Goal: Task Accomplishment & Management: Use online tool/utility

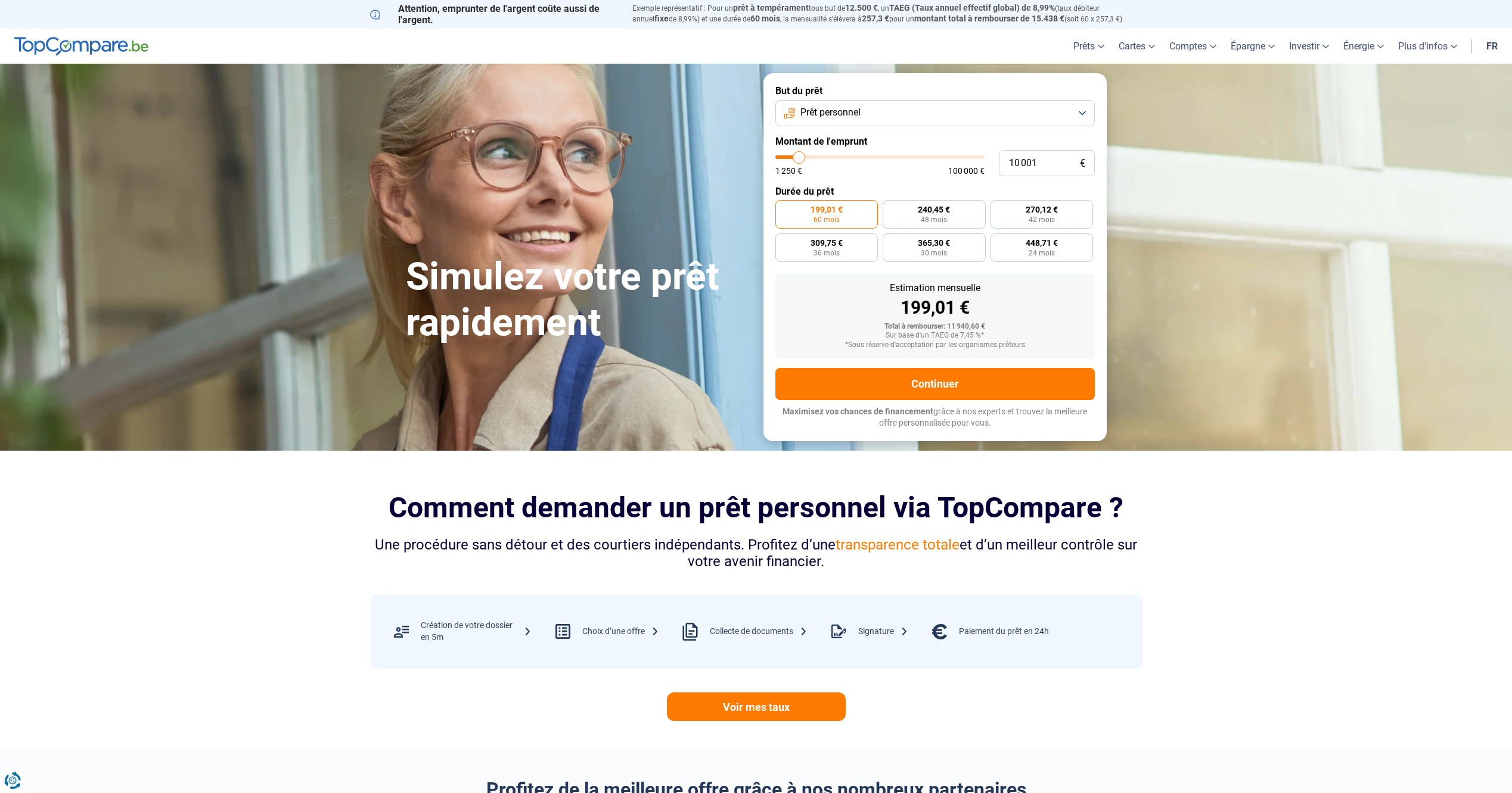
type input "11 250"
type input "11250"
type input "13 500"
type input "13500"
type input "17 000"
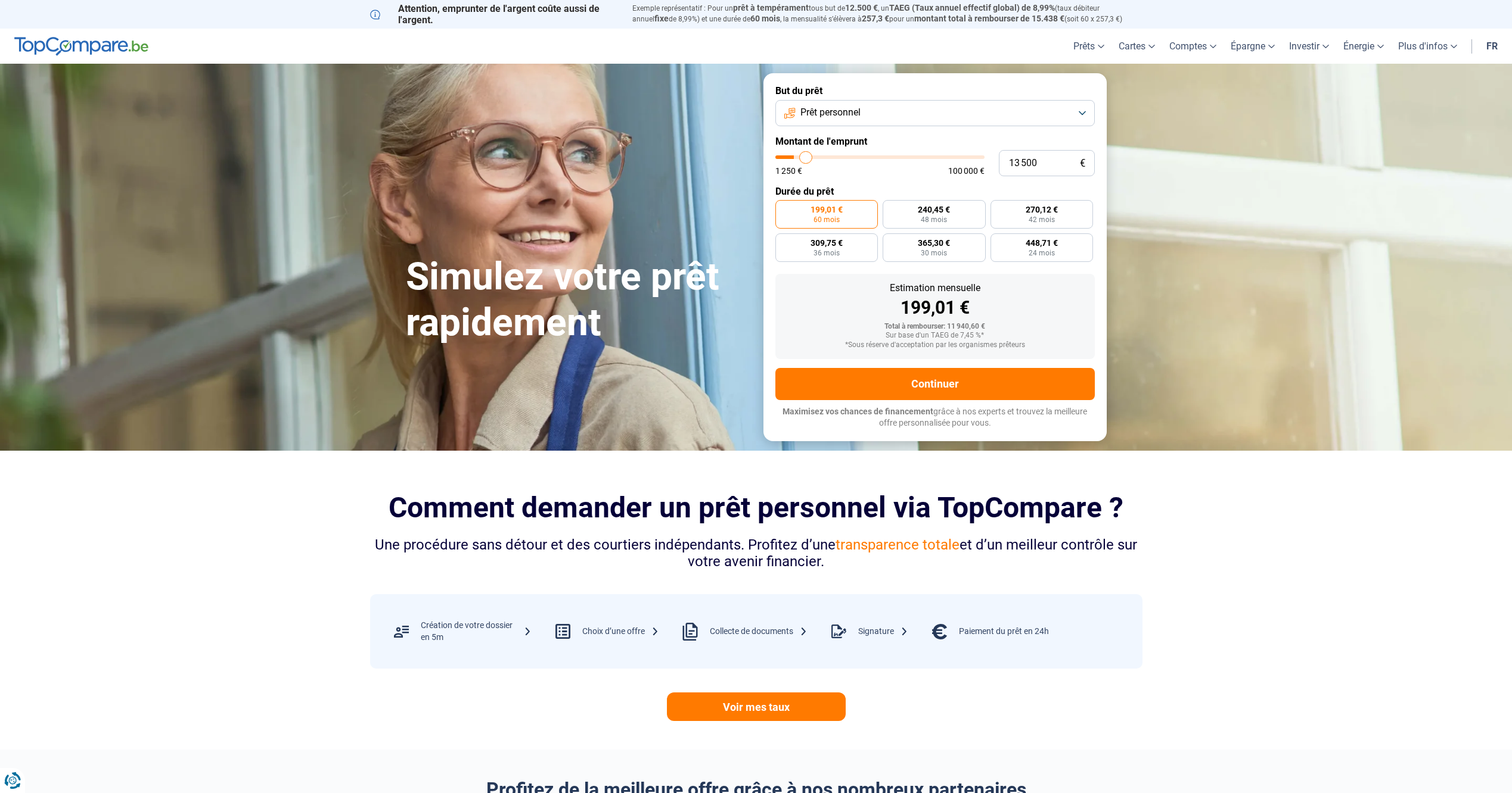
type input "17000"
type input "20 500"
type input "20500"
type input "23 750"
type input "23750"
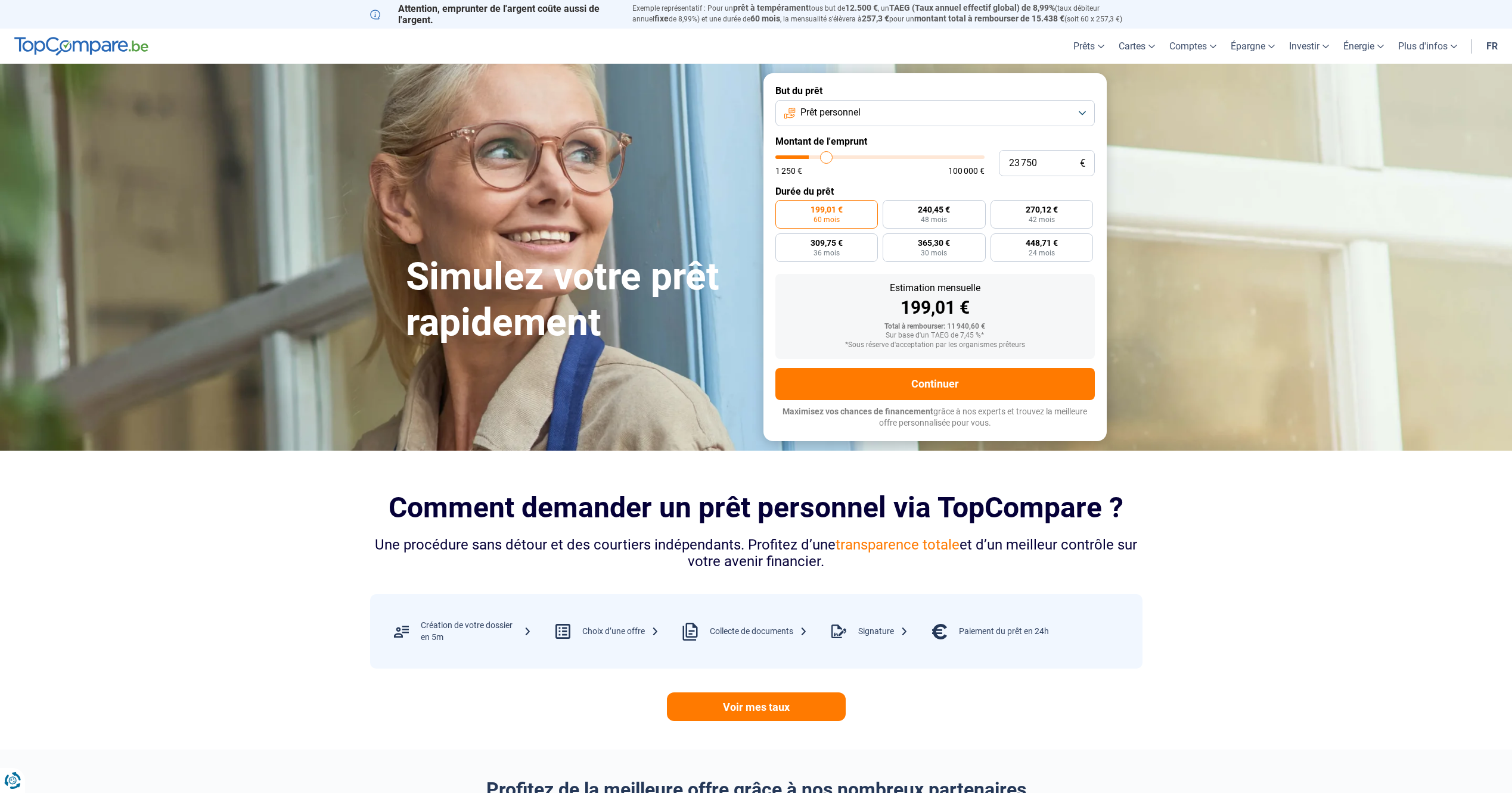
type input "26 000"
type input "26000"
type input "26 750"
type input "26750"
type input "27 750"
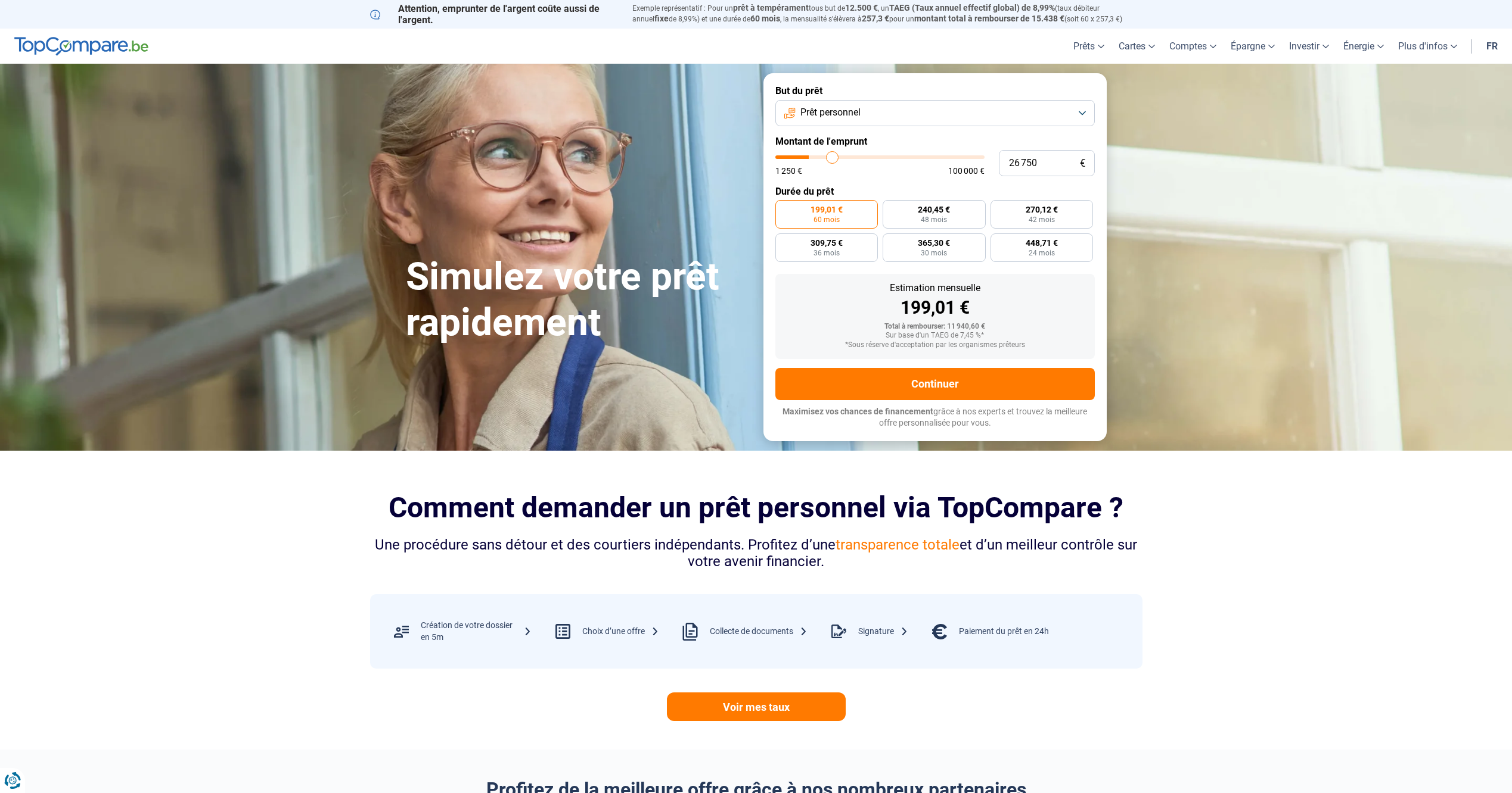
type input "27750"
type input "29 750"
type input "29750"
type input "32 000"
type input "32000"
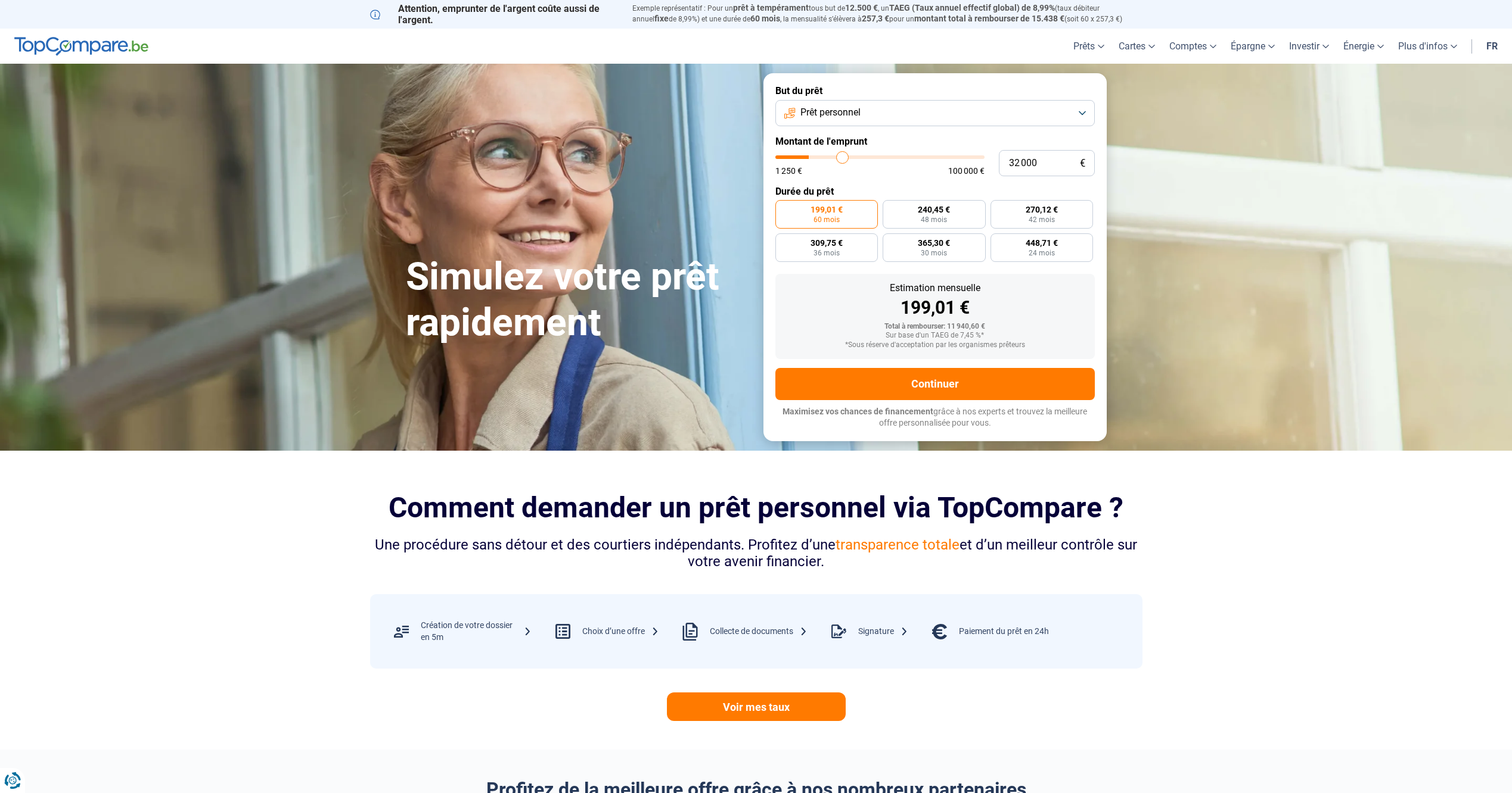
type input "35 000"
type input "35000"
type input "37 000"
type input "37000"
type input "39 250"
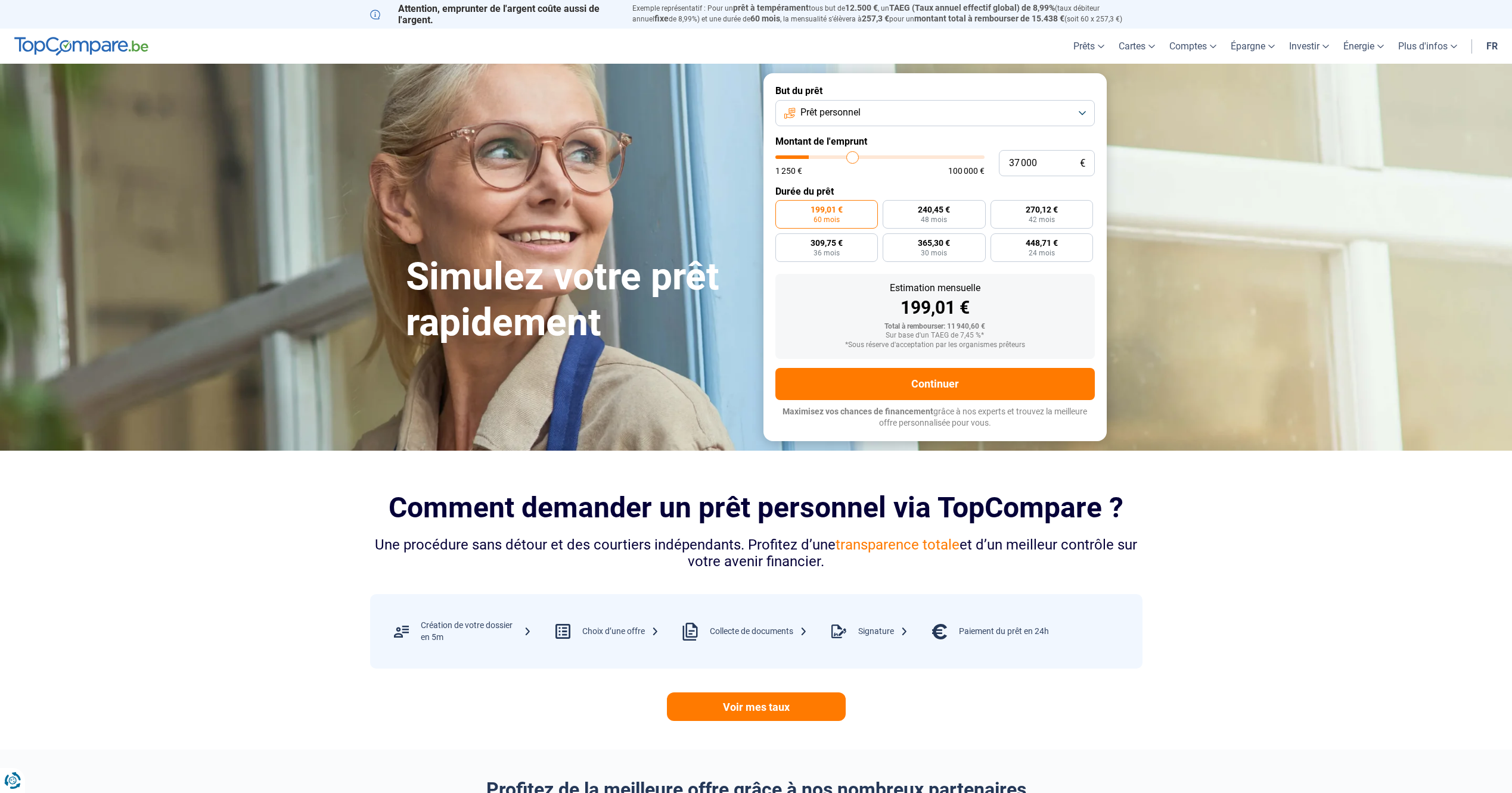
type input "39250"
type input "40 000"
type input "40000"
type input "40 250"
type input "40250"
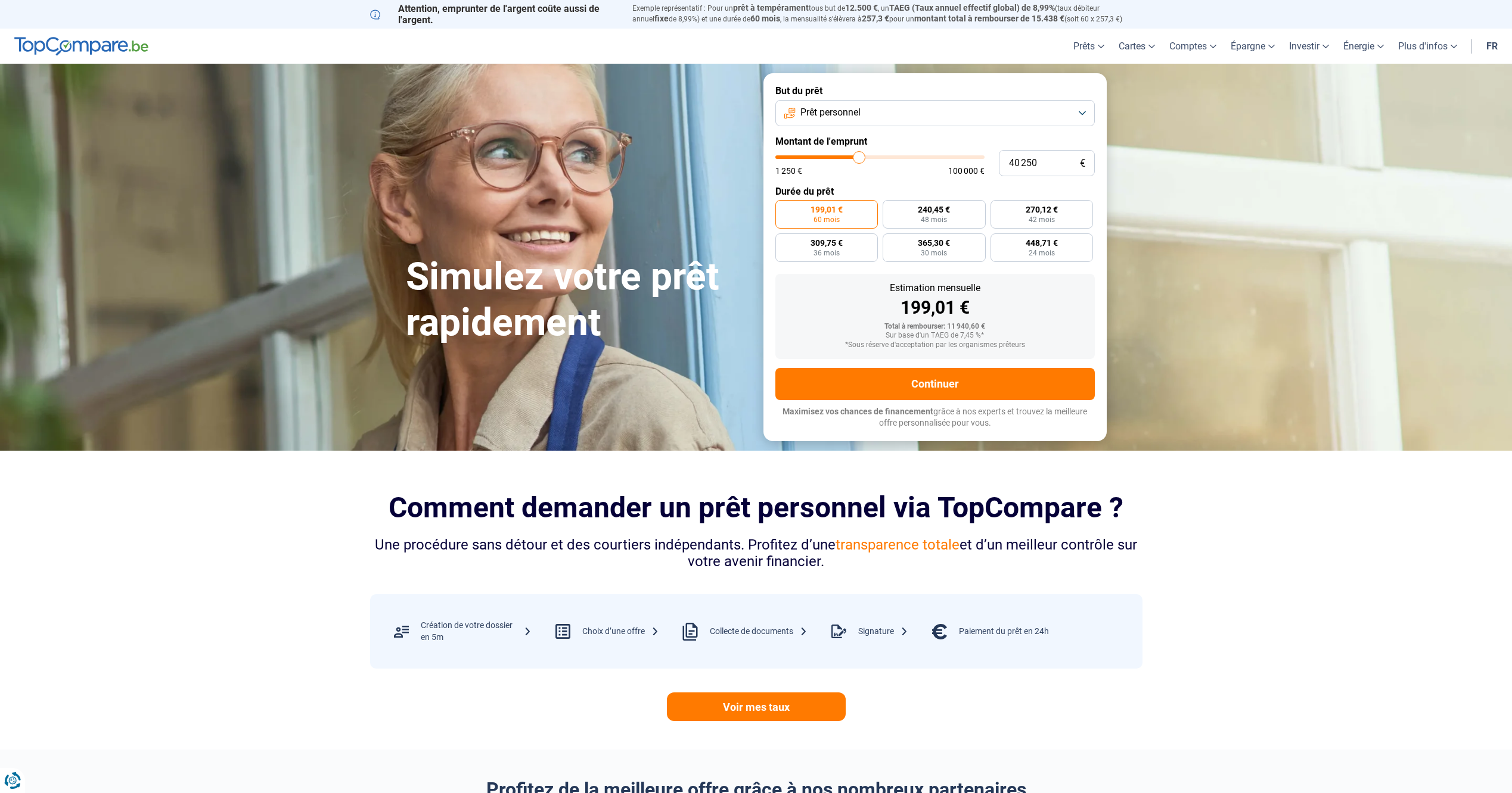
type input "41 250"
type input "41250"
type input "45 250"
type input "45250"
type input "50 000"
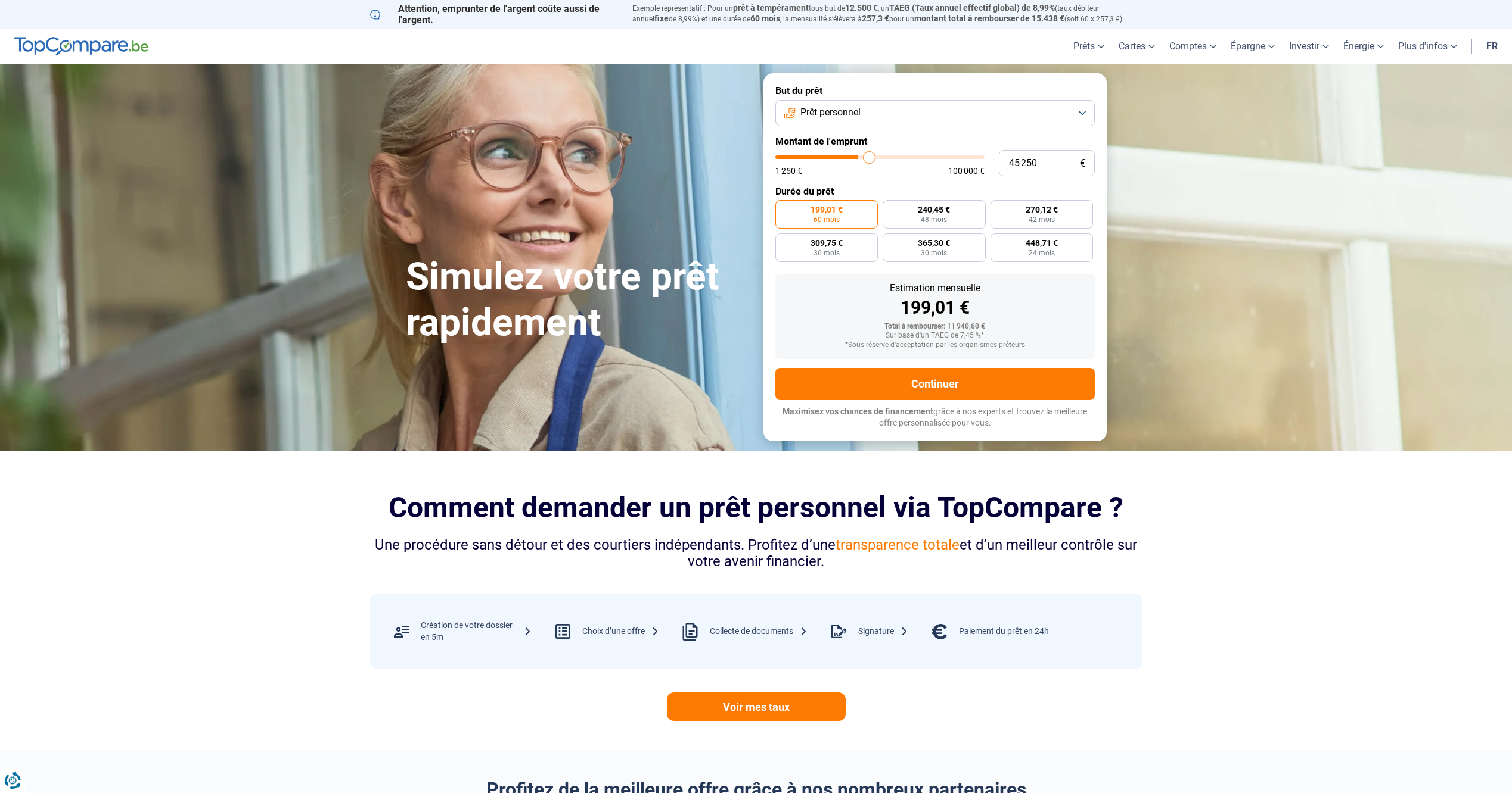
type input "50000"
type input "55 000"
type input "55000"
type input "60 000"
type input "60000"
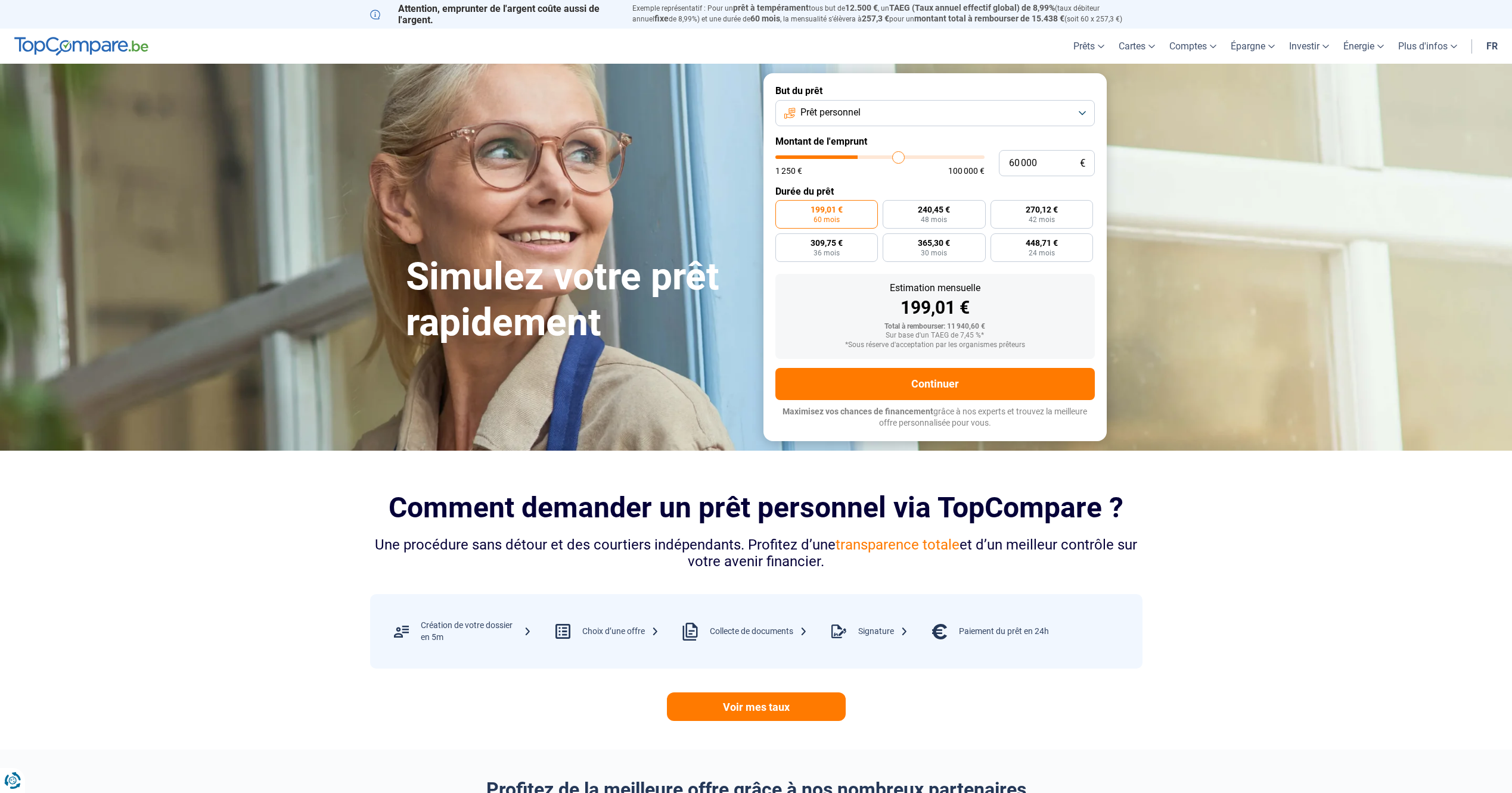
type input "64 250"
type input "64250"
type input "65 750"
type input "65750"
type input "66 250"
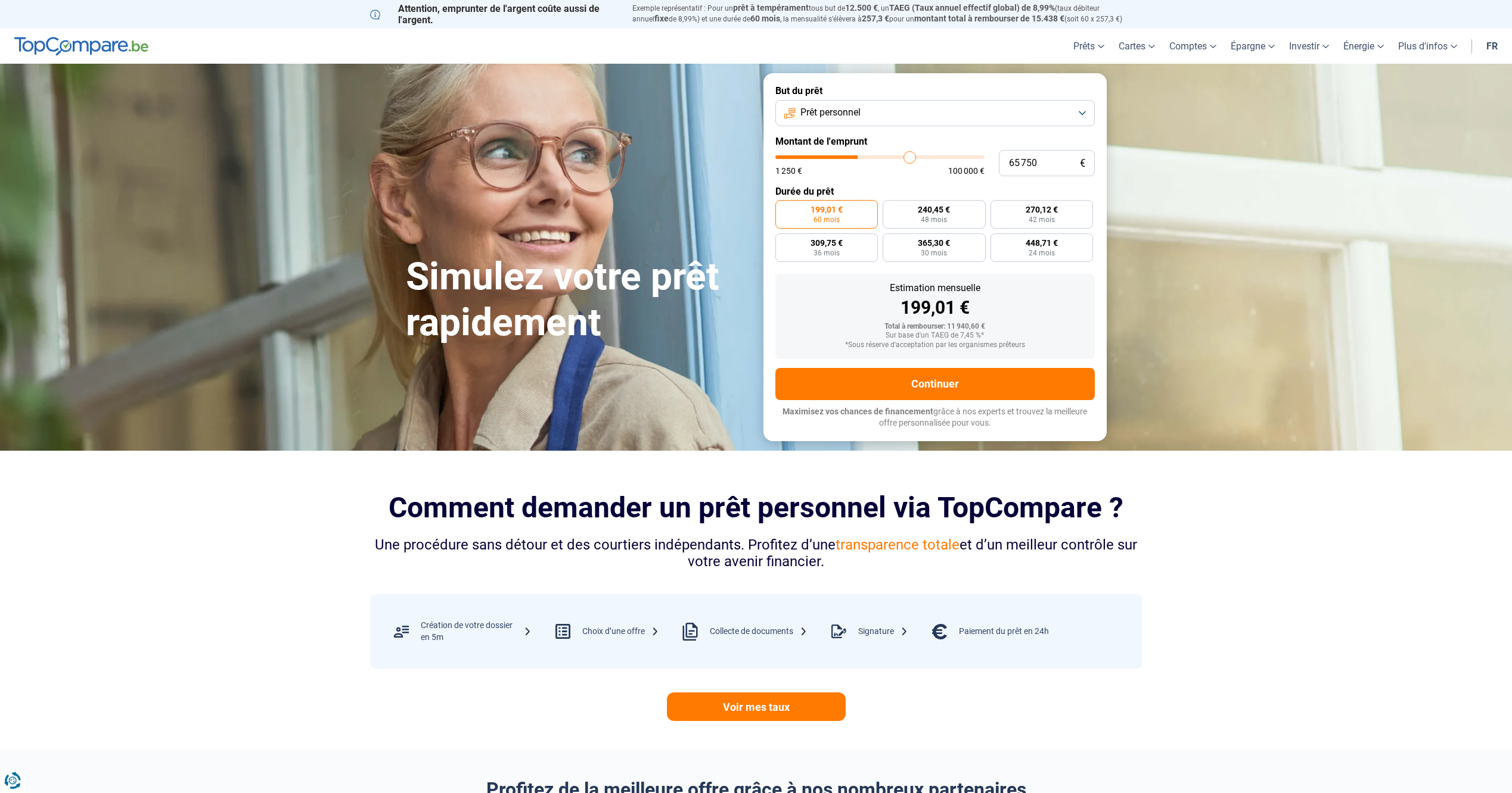
type input "66250"
type input "66 000"
type input "66000"
type input "65 750"
type input "65750"
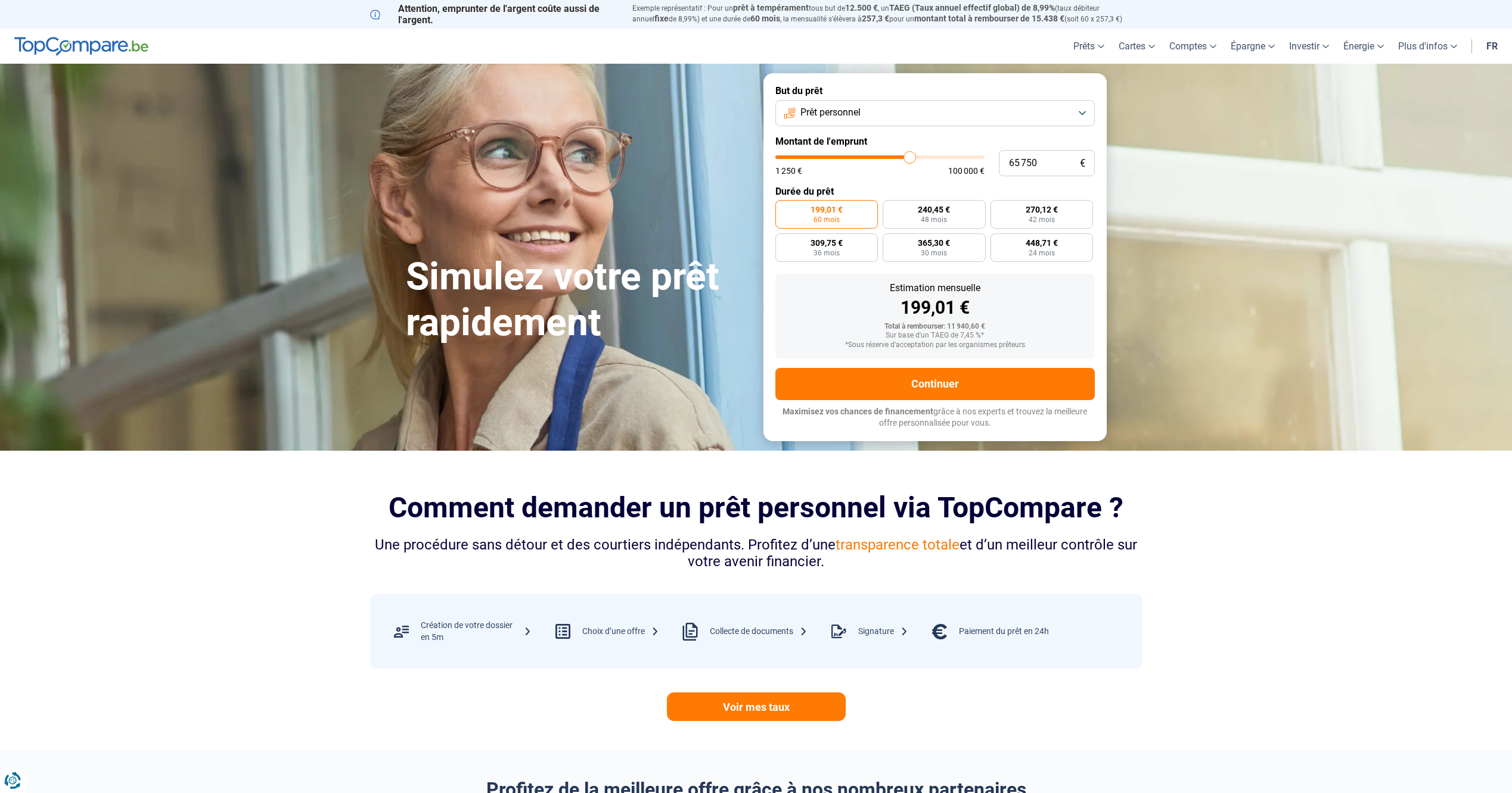
type input "65 250"
type input "65250"
type input "65 000"
type input "65000"
type input "64 500"
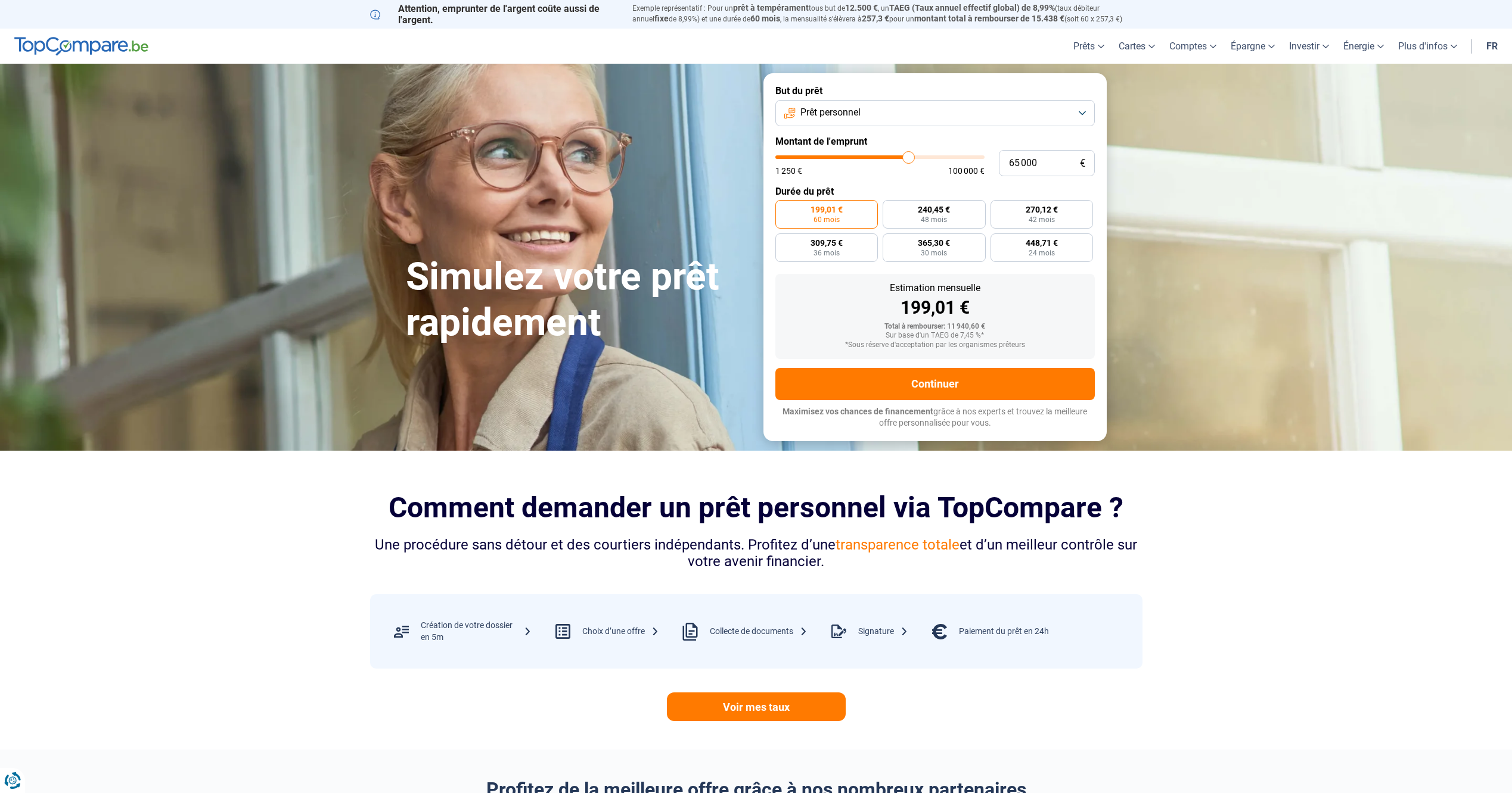
type input "64500"
type input "64 250"
type input "64250"
type input "63 750"
type input "63750"
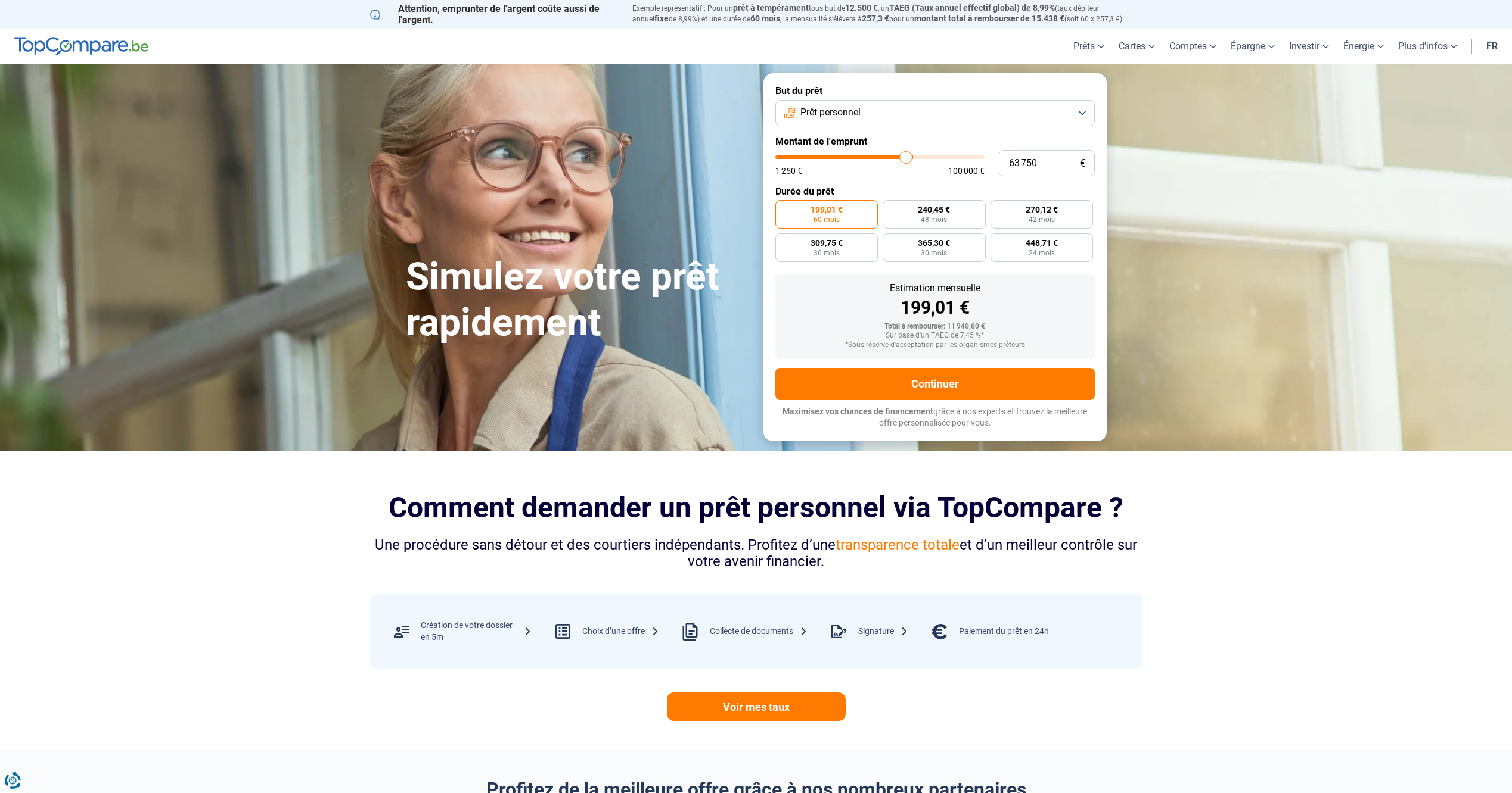
type input "63 250"
type input "63250"
type input "63 000"
type input "63000"
type input "62 000"
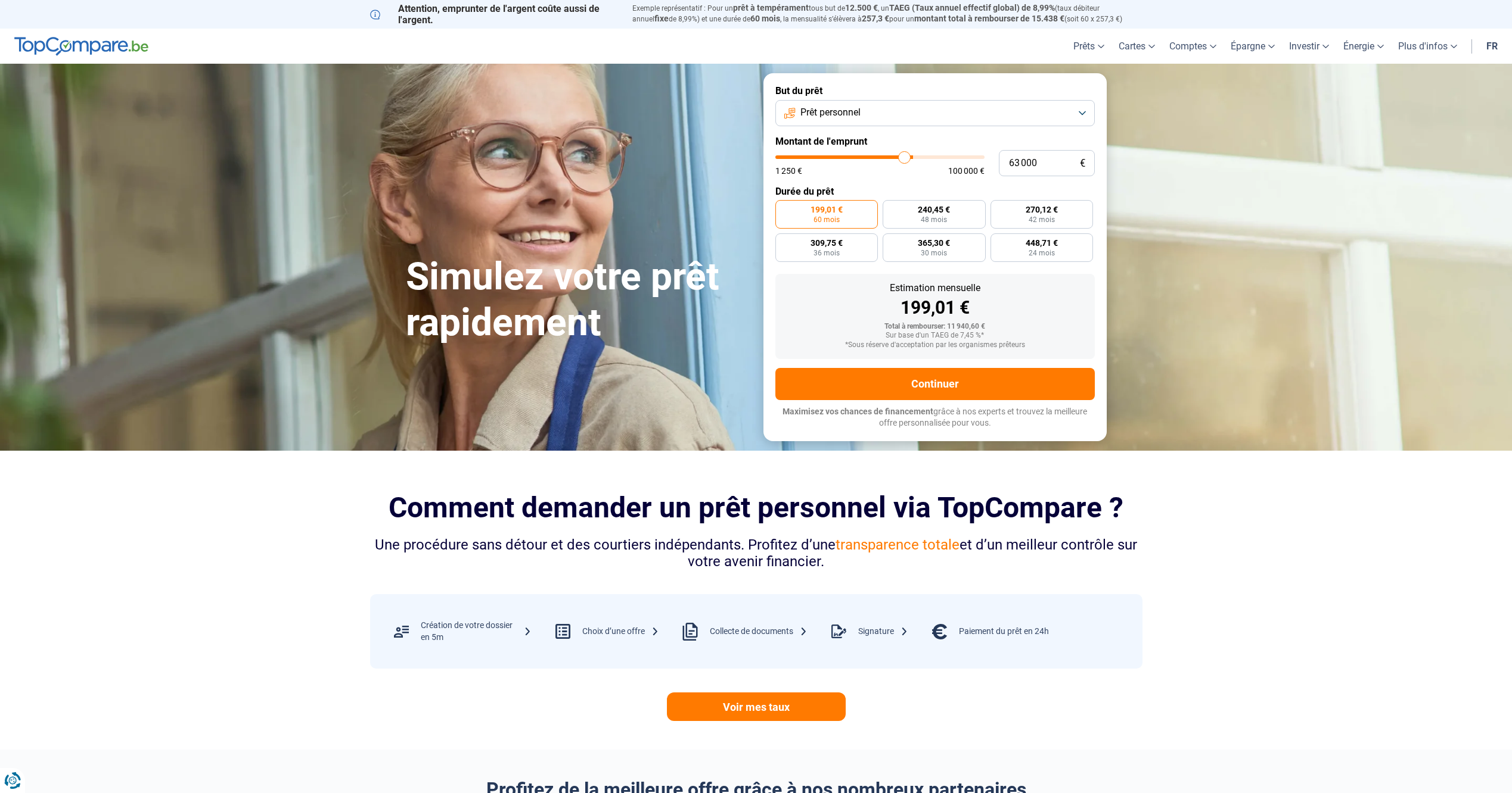
type input "62000"
type input "61 500"
type input "61500"
type input "61 000"
type input "61000"
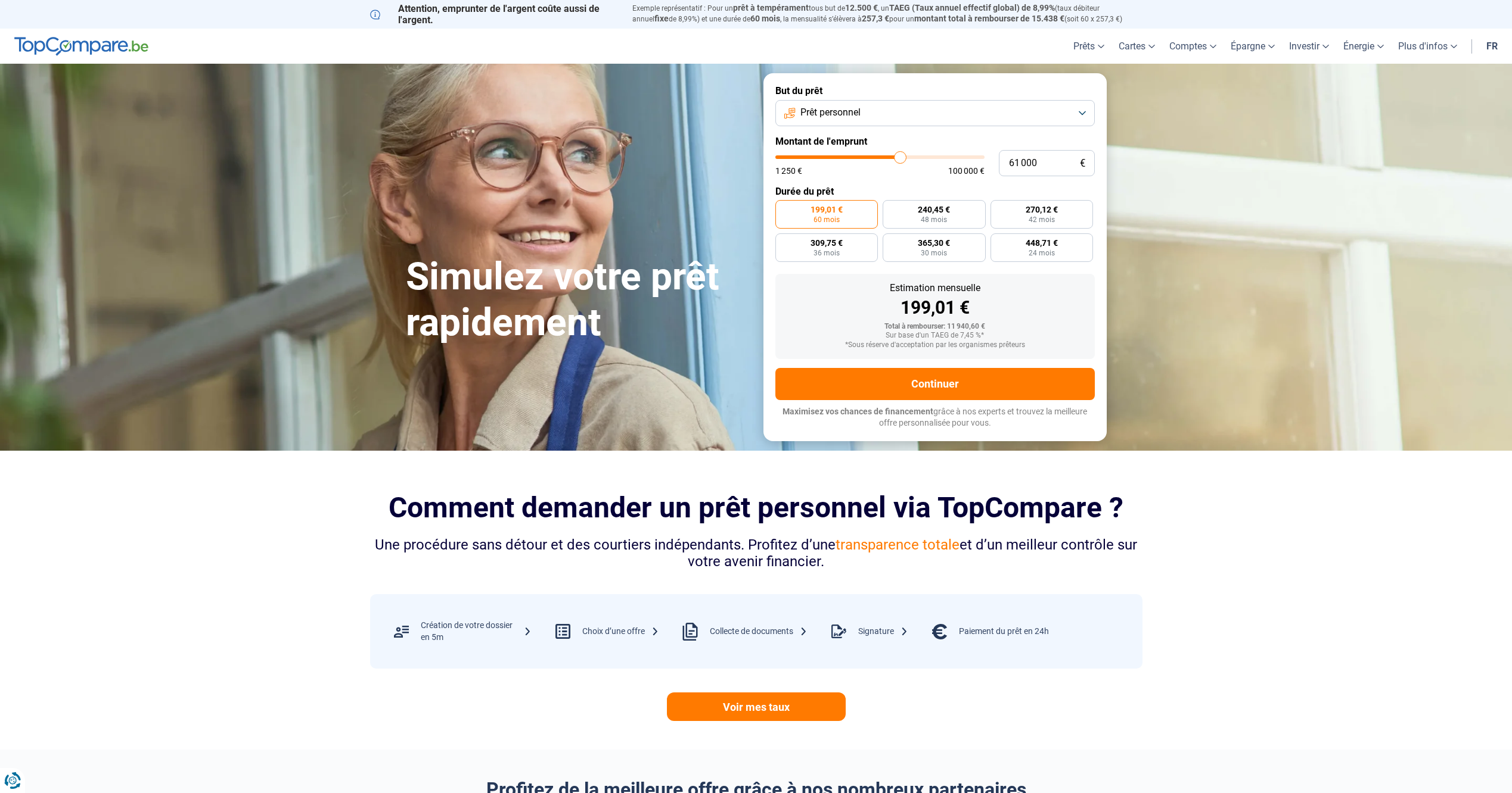
type input "60 750"
type input "60750"
type input "60 500"
type input "60500"
type input "60 250"
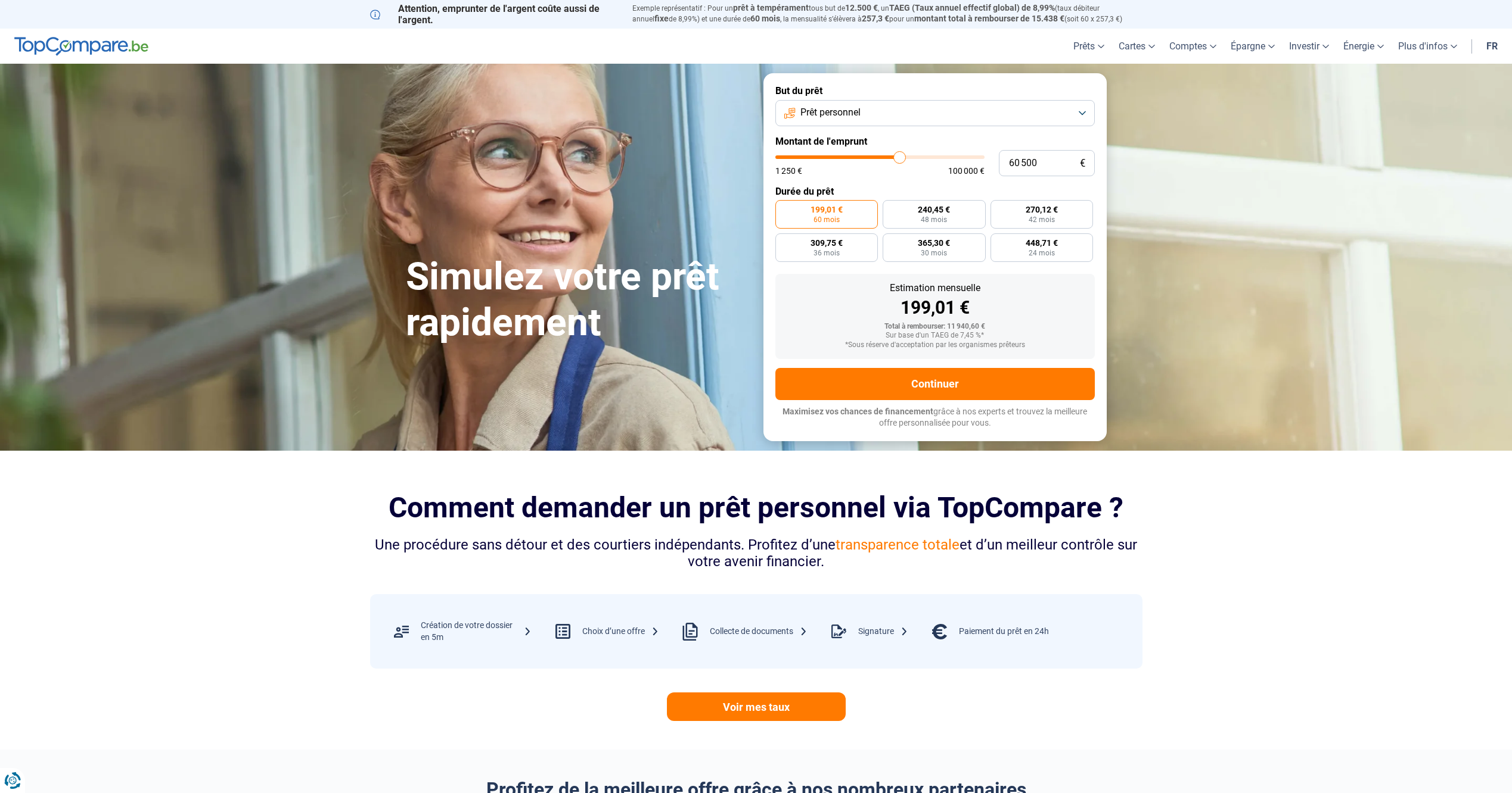
type input "60250"
type input "59 500"
type input "59500"
type input "59 250"
type input "59250"
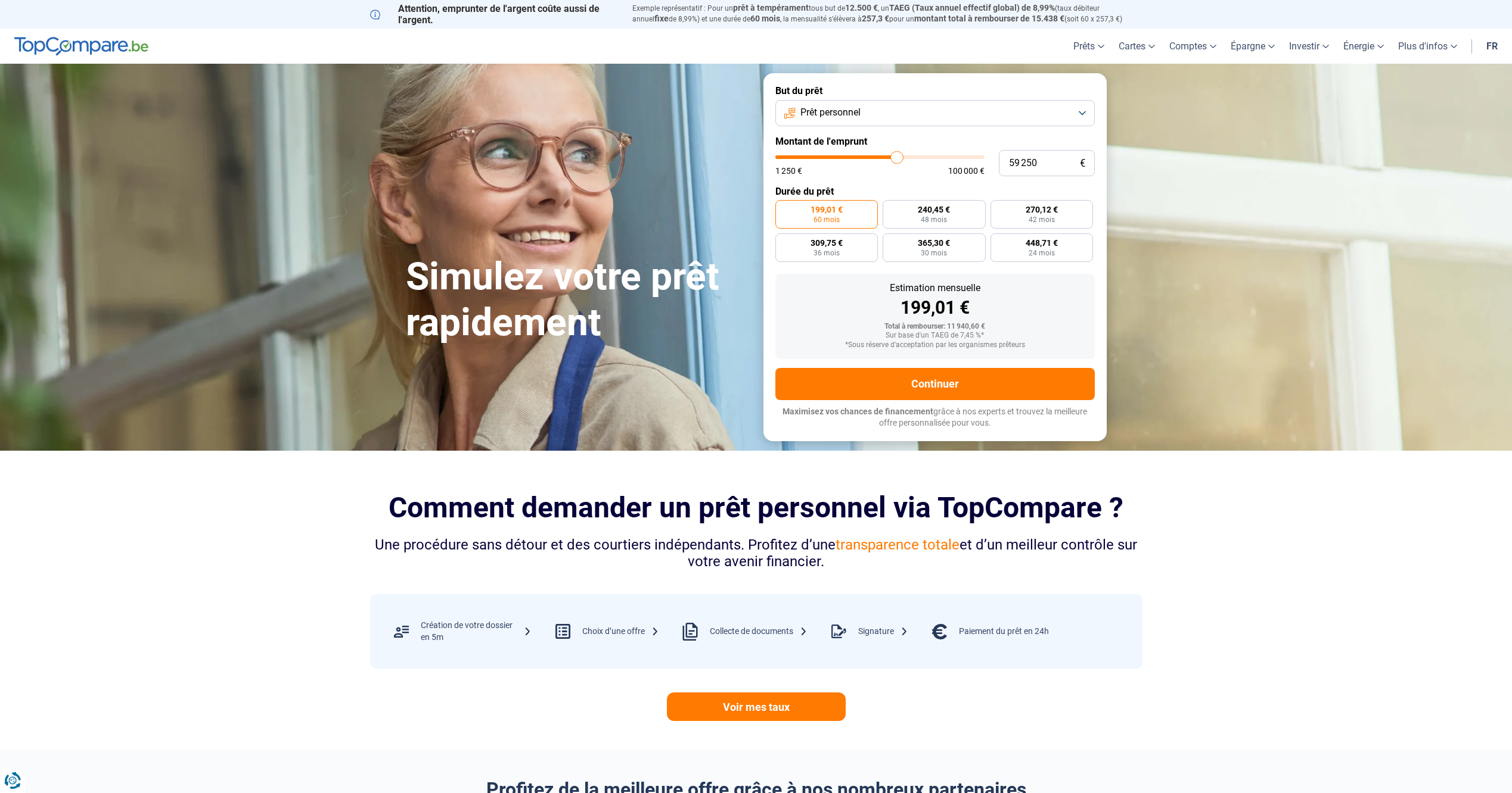
type input "58 500"
type input "58500"
type input "57 500"
type input "57500"
type input "56 250"
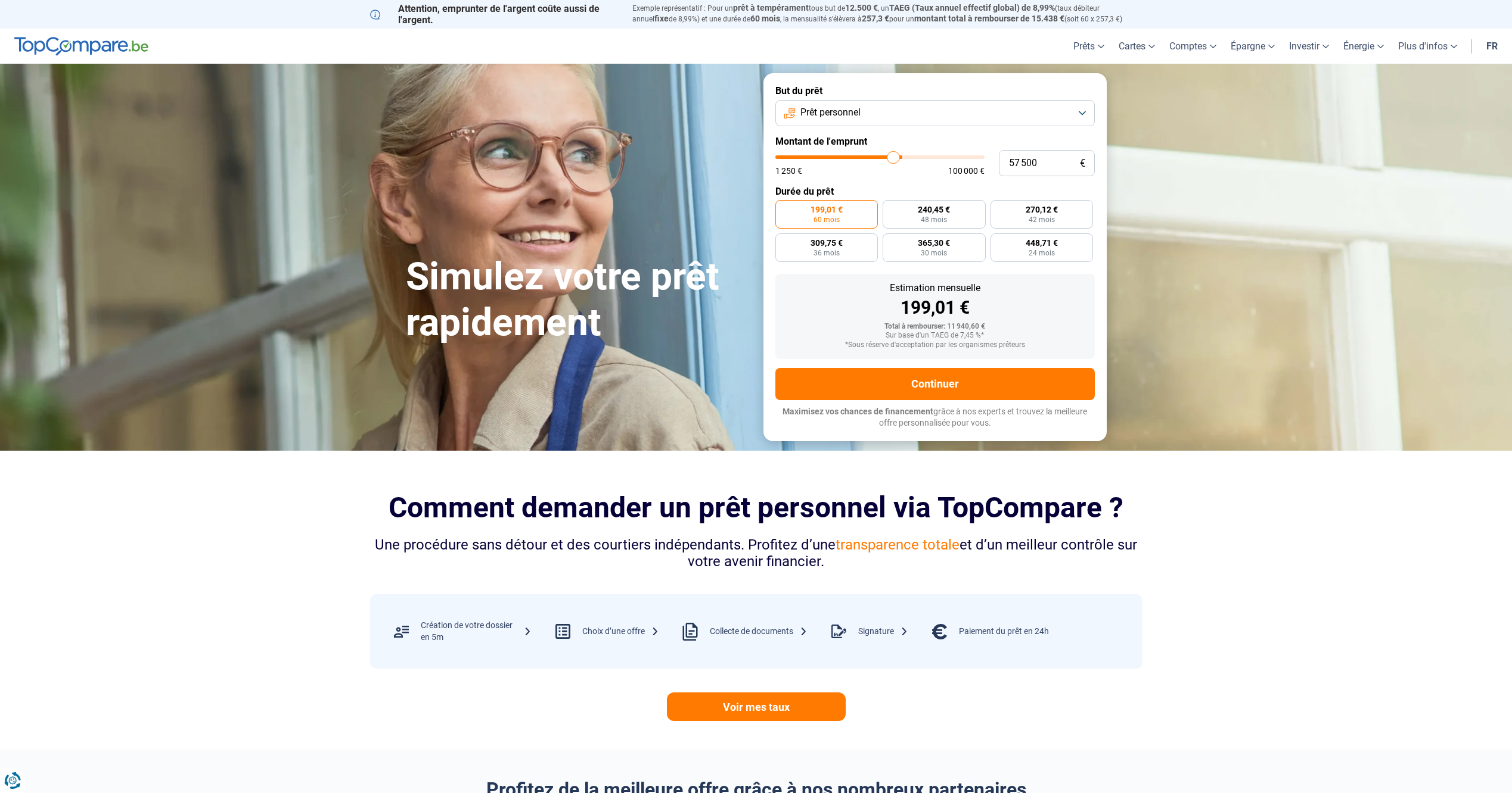
type input "56250"
type input "54 750"
type input "54750"
type input "53 250"
type input "53250"
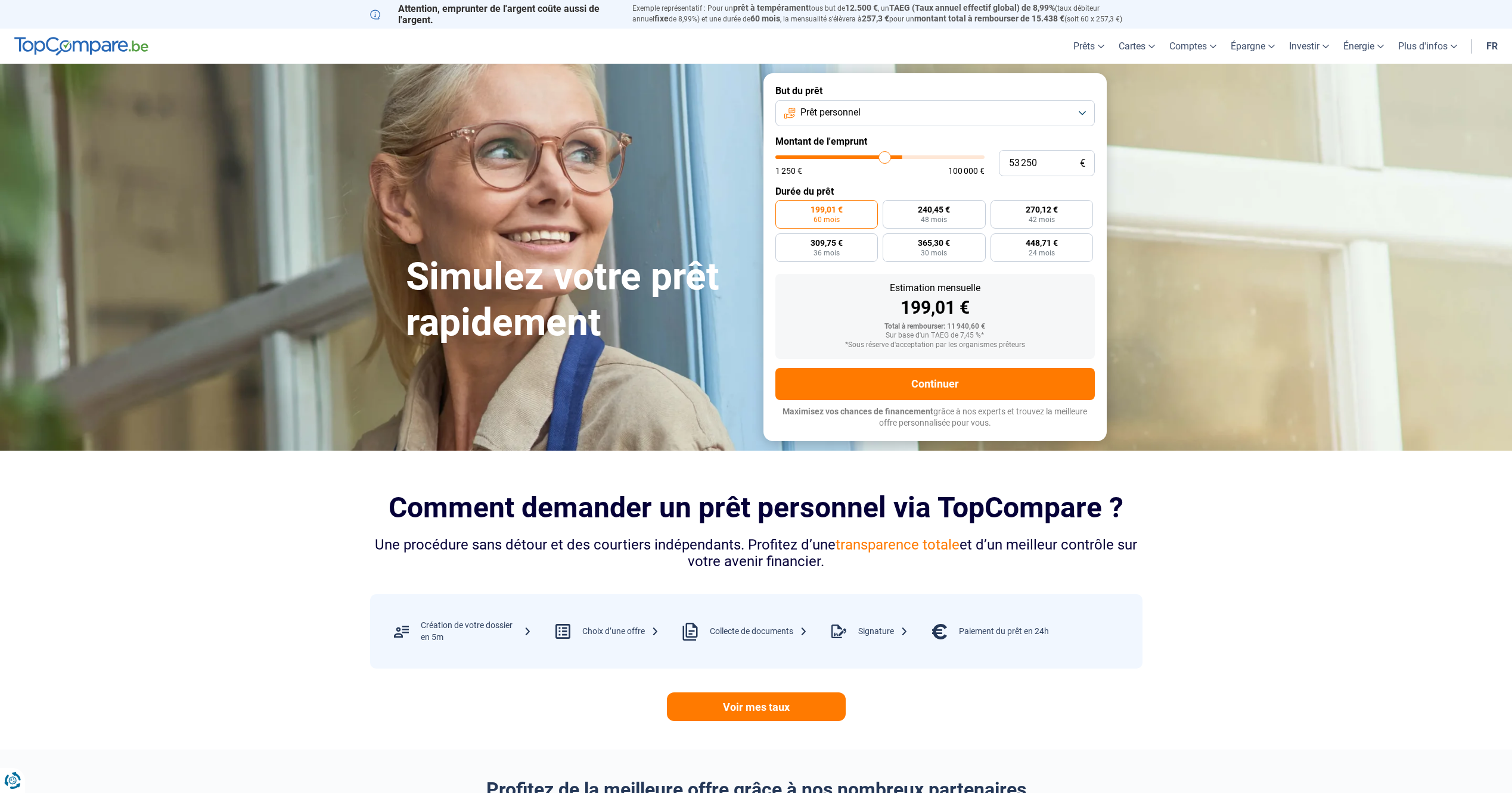
type input "51 000"
type input "51000"
type input "49 500"
type input "49500"
type input "48 500"
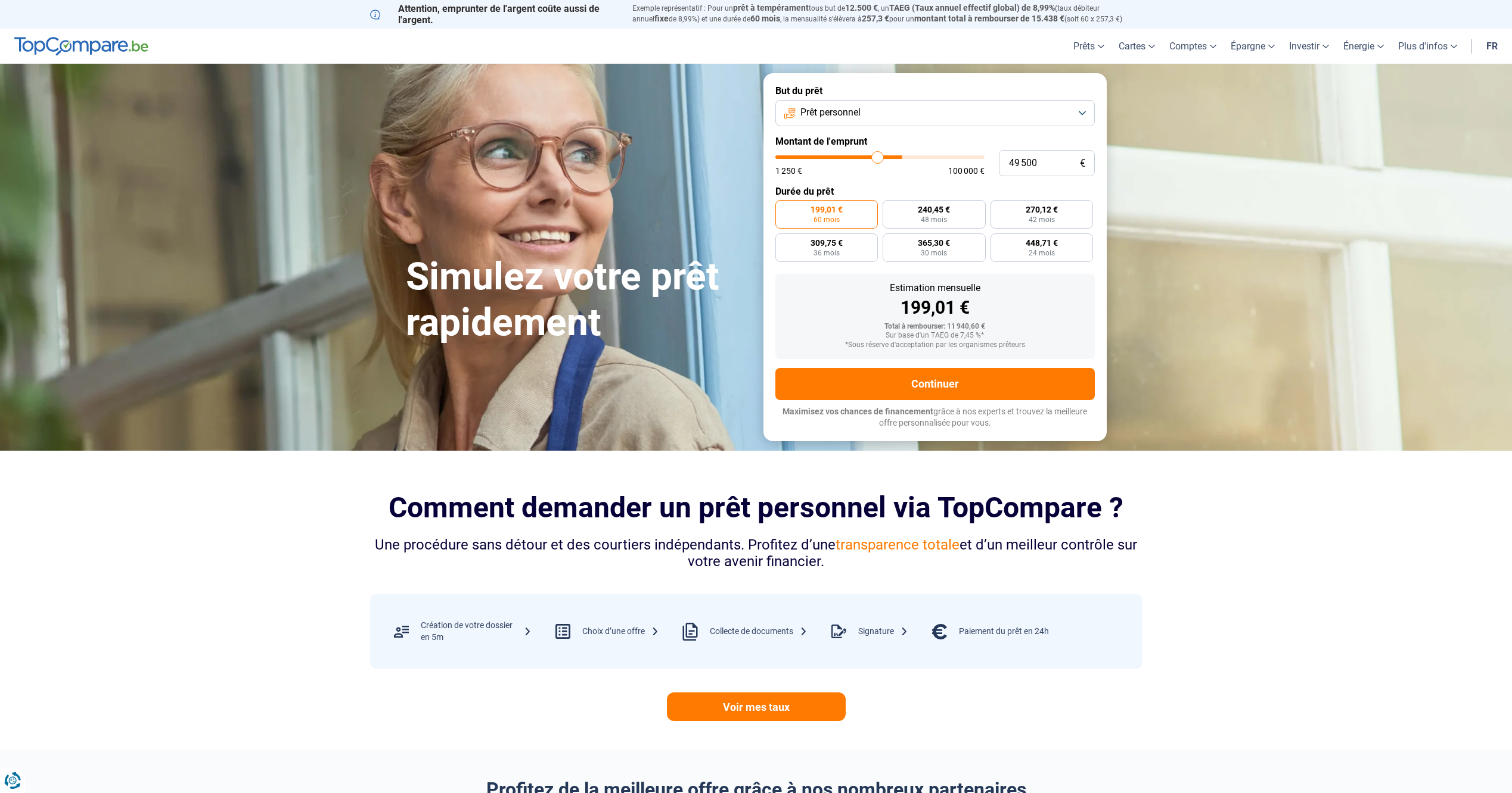
type input "48500"
type input "48 000"
type input "48000"
type input "47 000"
type input "47000"
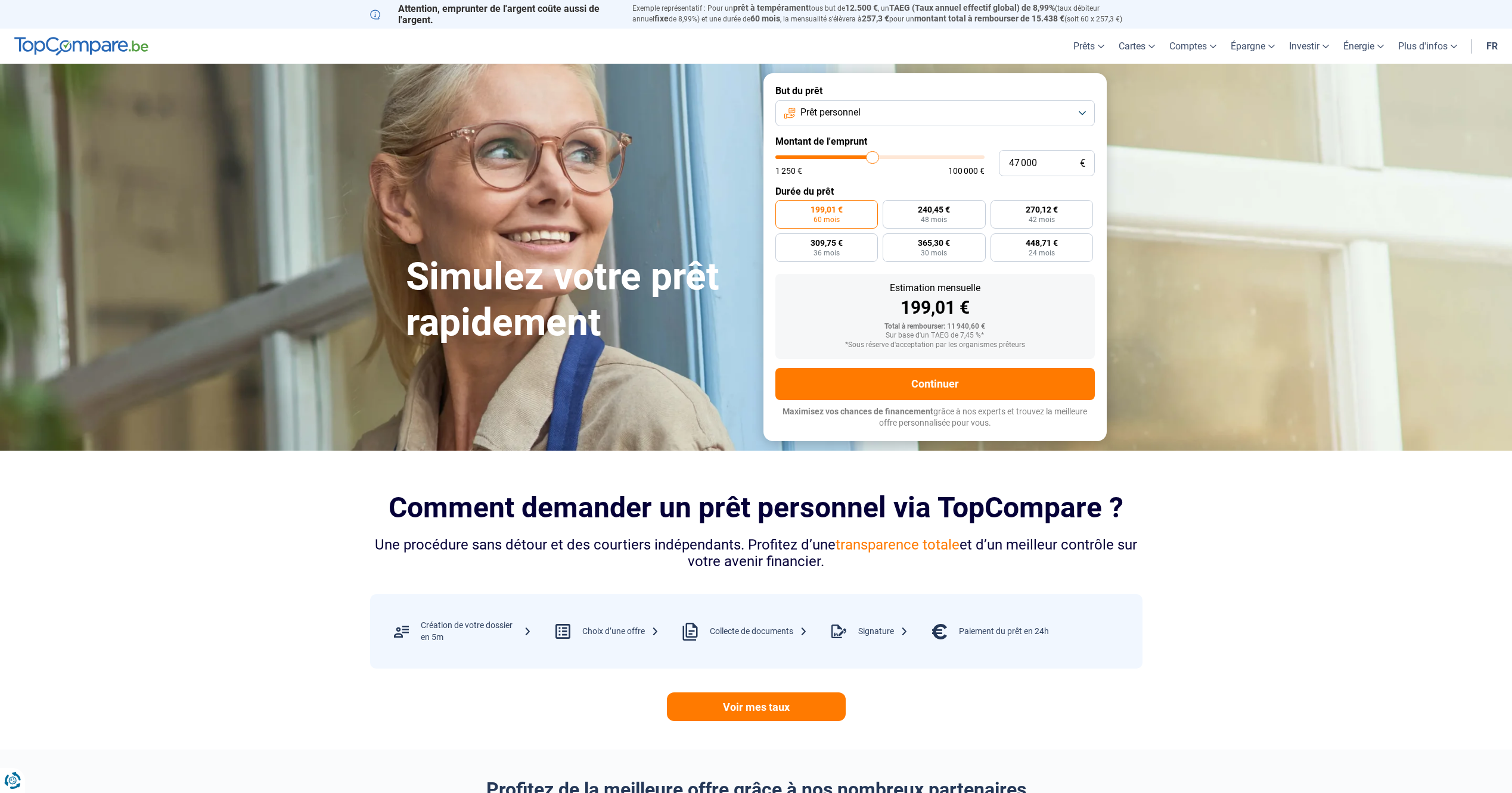
type input "45 750"
type input "45750"
type input "44 250"
type input "44250"
type input "42 250"
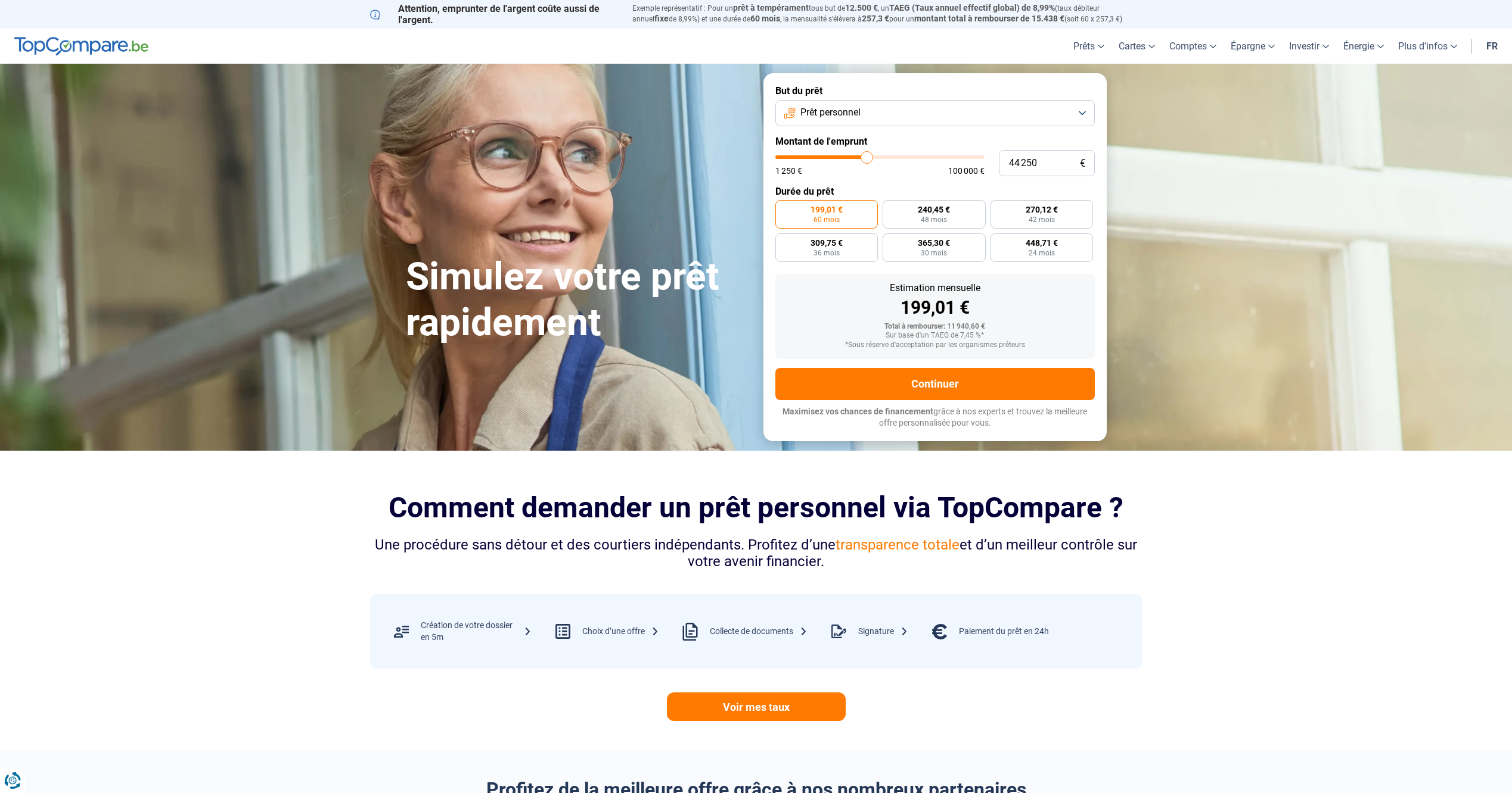
type input "42250"
type input "39 250"
type input "39250"
type input "36 500"
type input "36500"
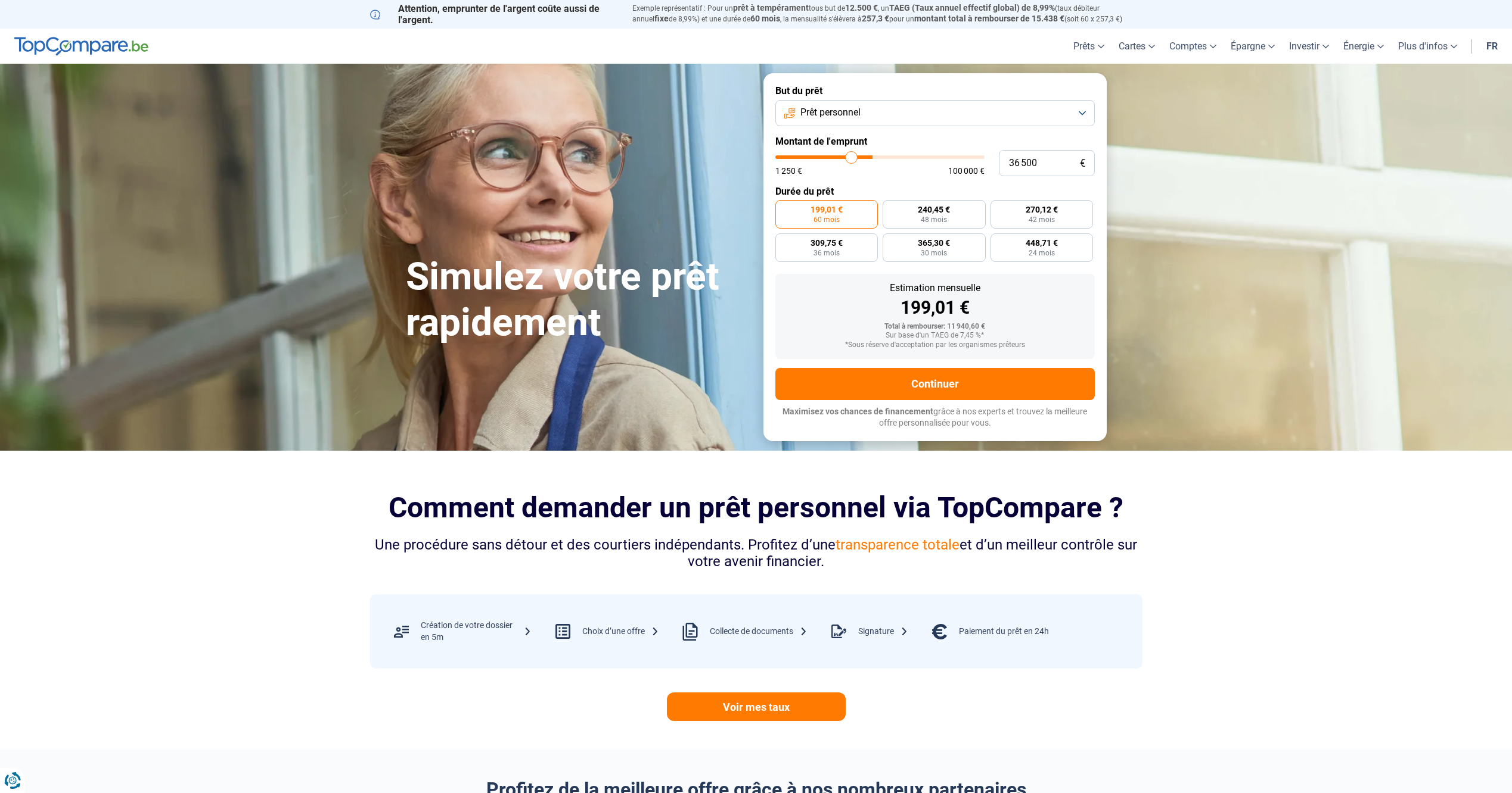
type input "35 250"
type input "35250"
type input "35 000"
type input "35000"
type input "34 750"
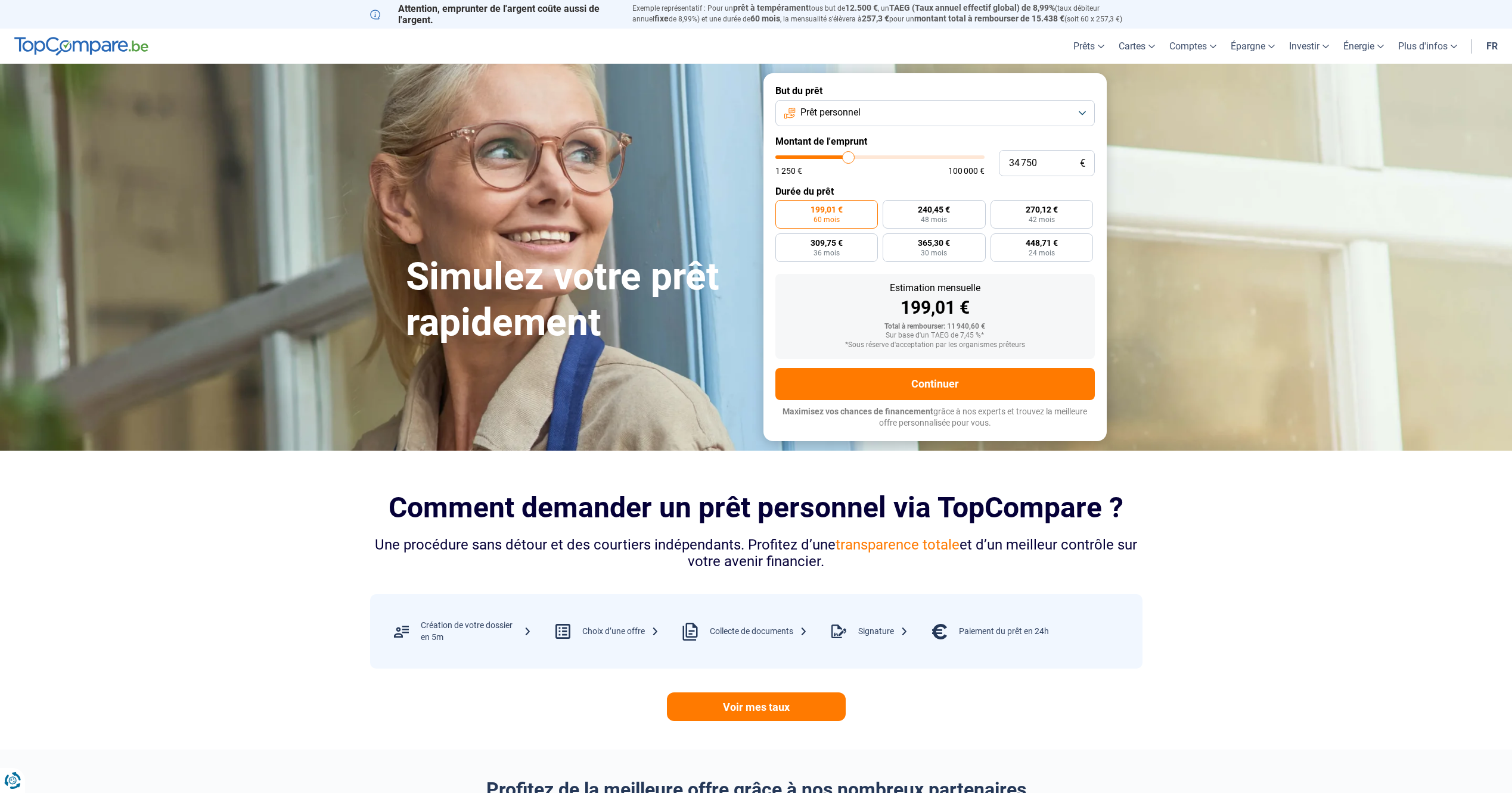
type input "34750"
type input "34 250"
type input "34250"
type input "34 000"
type input "34000"
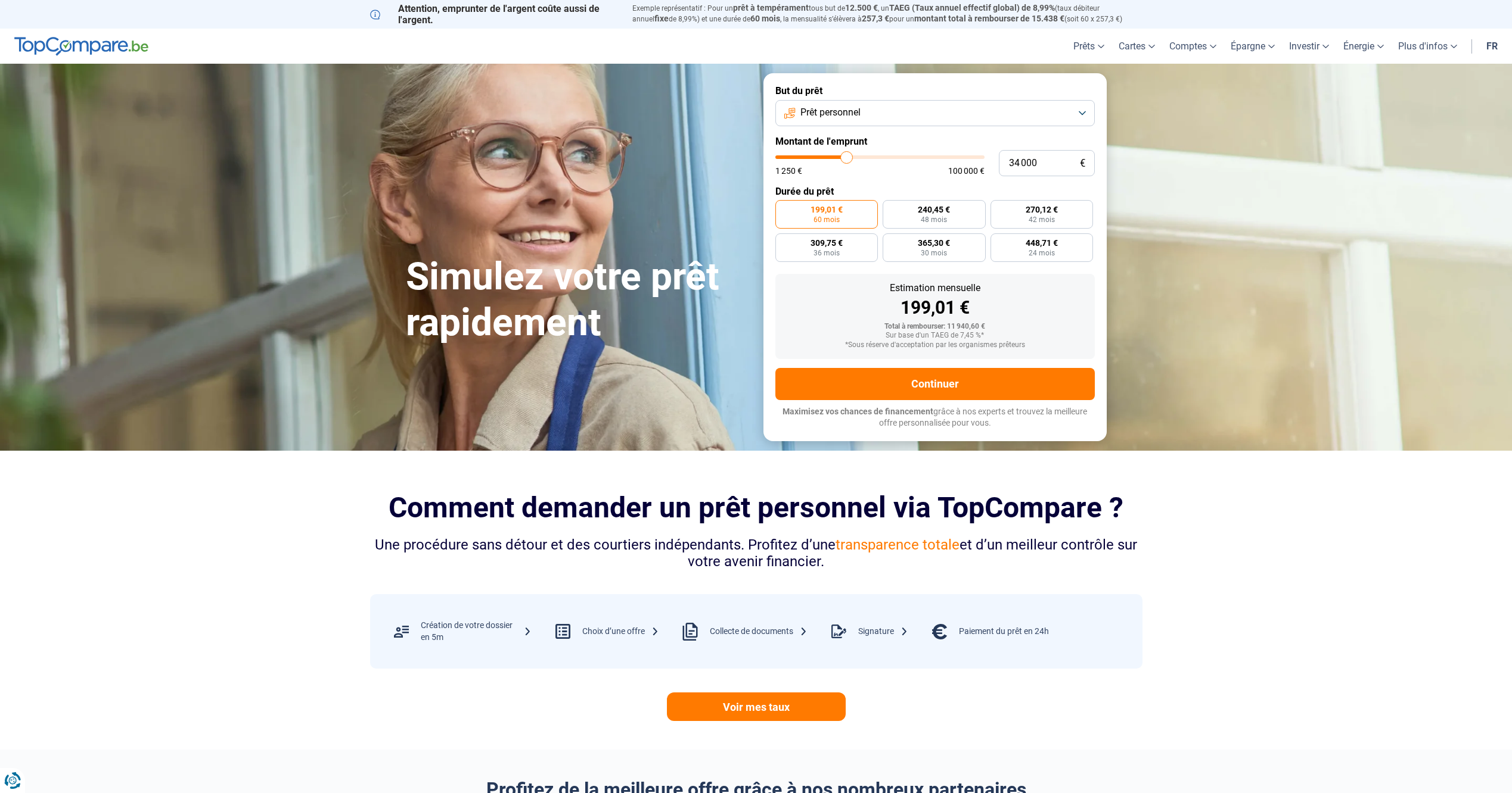
type input "33 750"
type input "33750"
type input "33 500"
type input "33500"
type input "33 250"
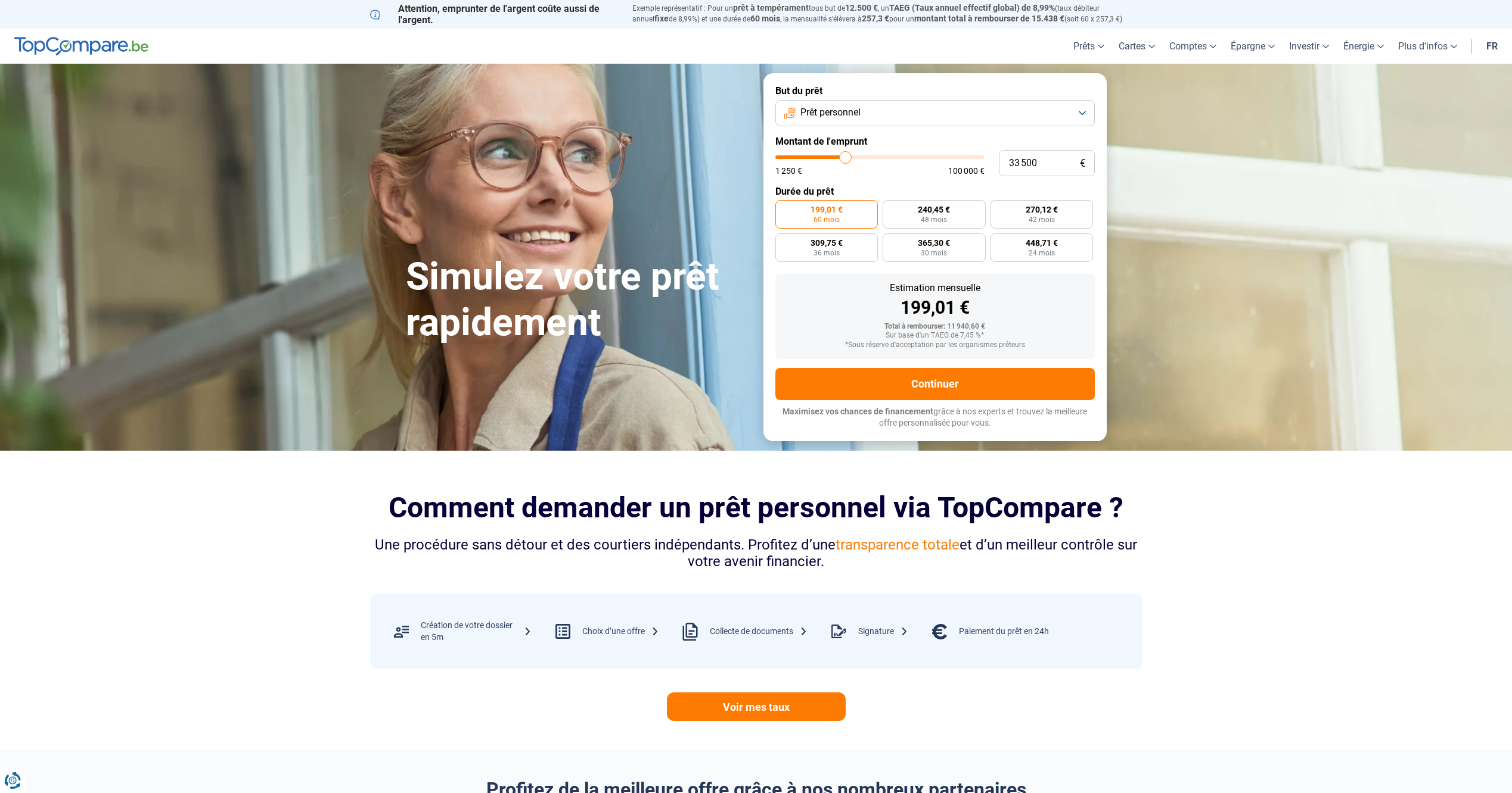
type input "33250"
type input "32 750"
type input "32750"
type input "32 500"
type input "32500"
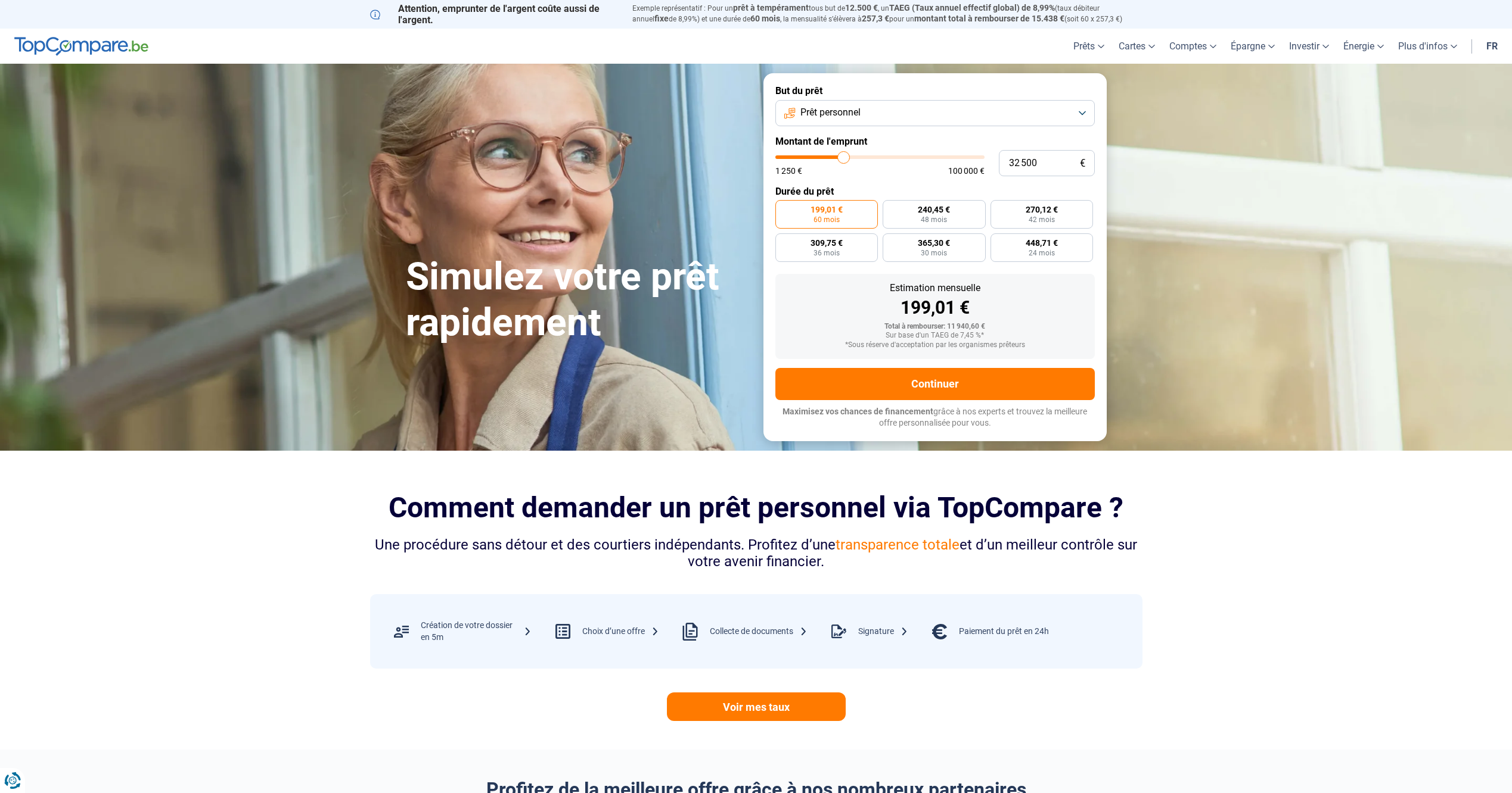
type input "32 250"
type input "32250"
type input "32 000"
type input "32000"
type input "31 750"
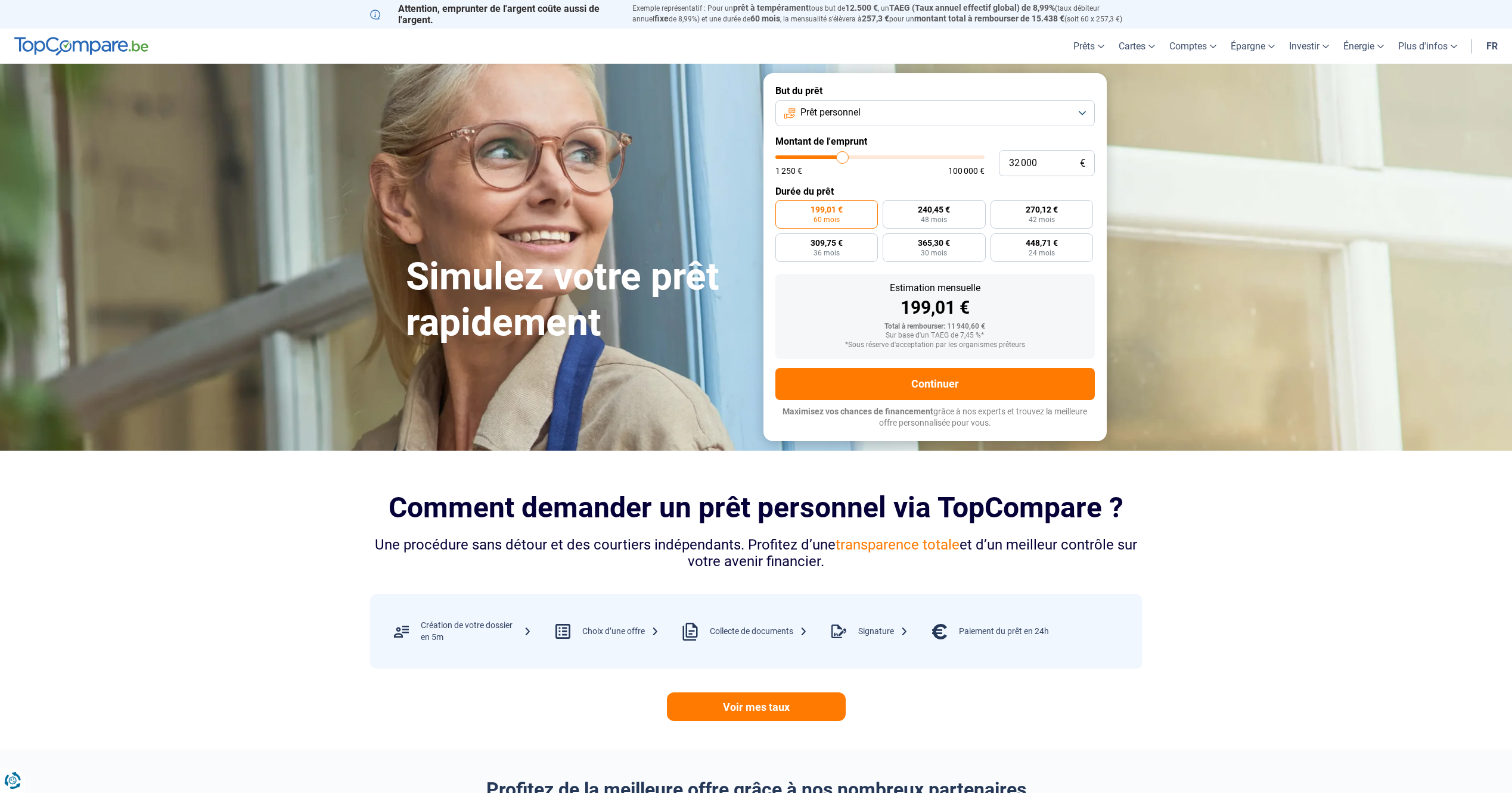
type input "31750"
type input "31 250"
type input "31250"
type input "31 000"
type input "31000"
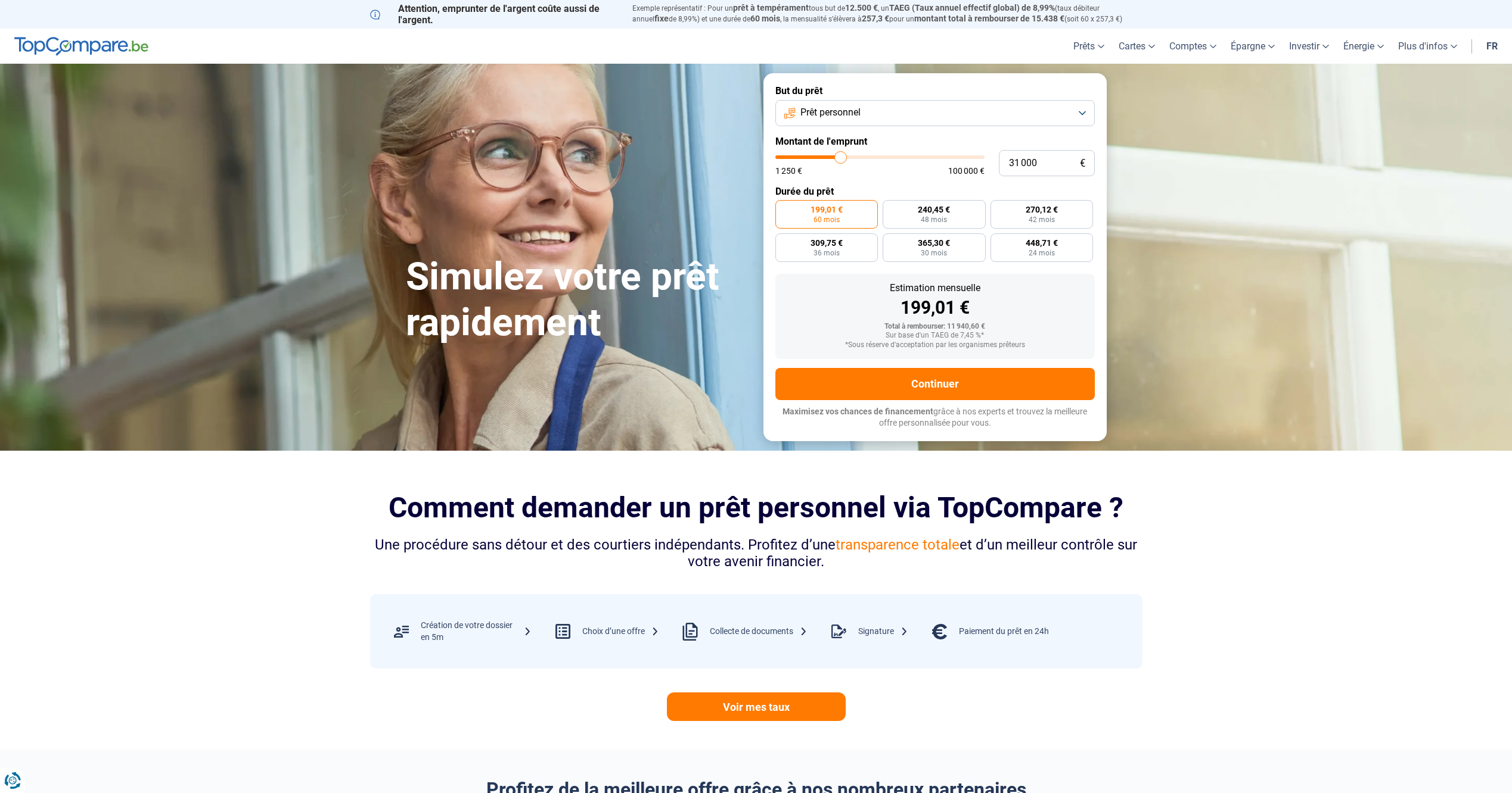
type input "30 750"
type input "30750"
type input "30 500"
type input "30500"
type input "29 750"
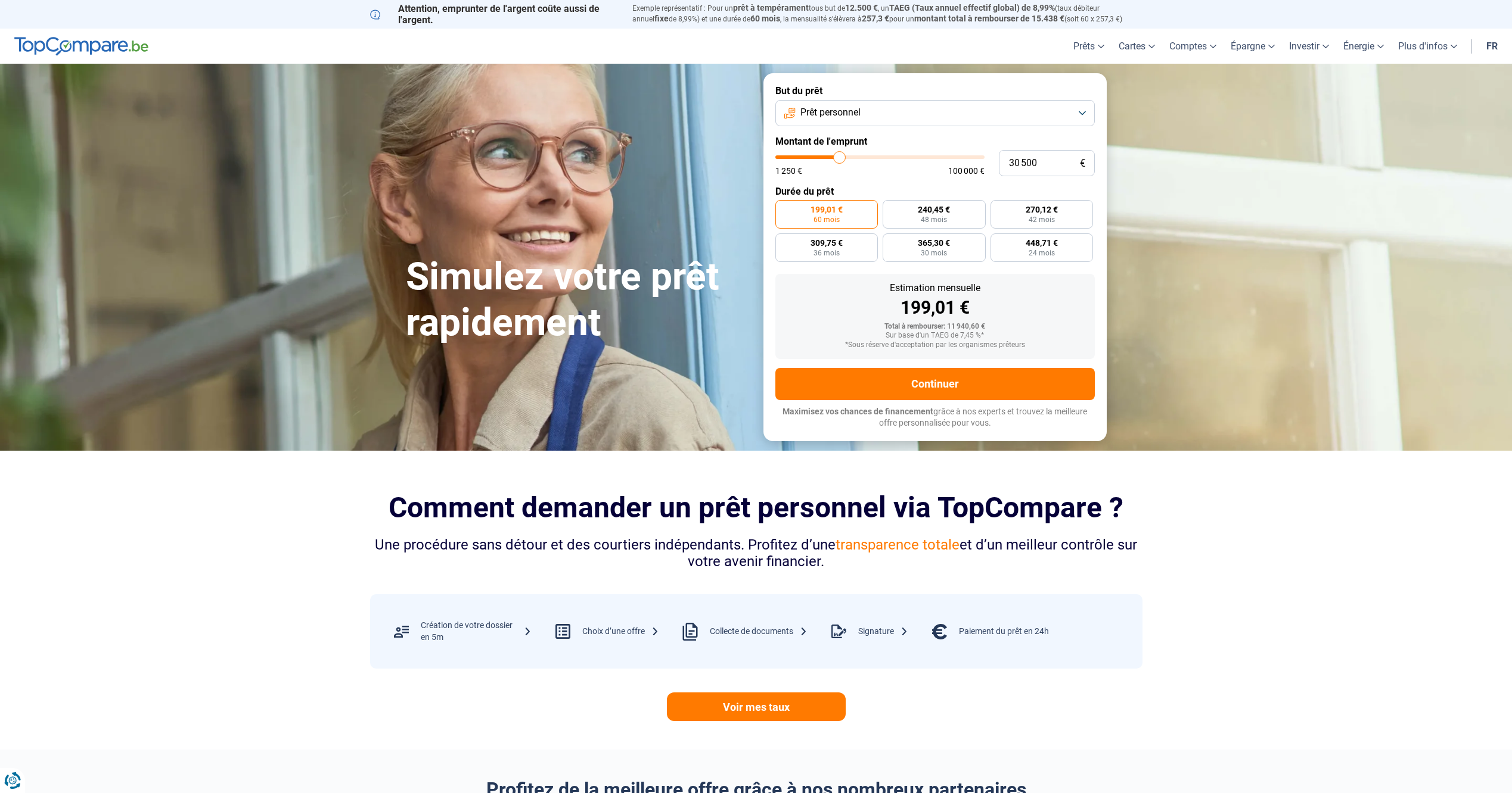
type input "29750"
type input "29 500"
type input "29500"
type input "29 250"
type input "29250"
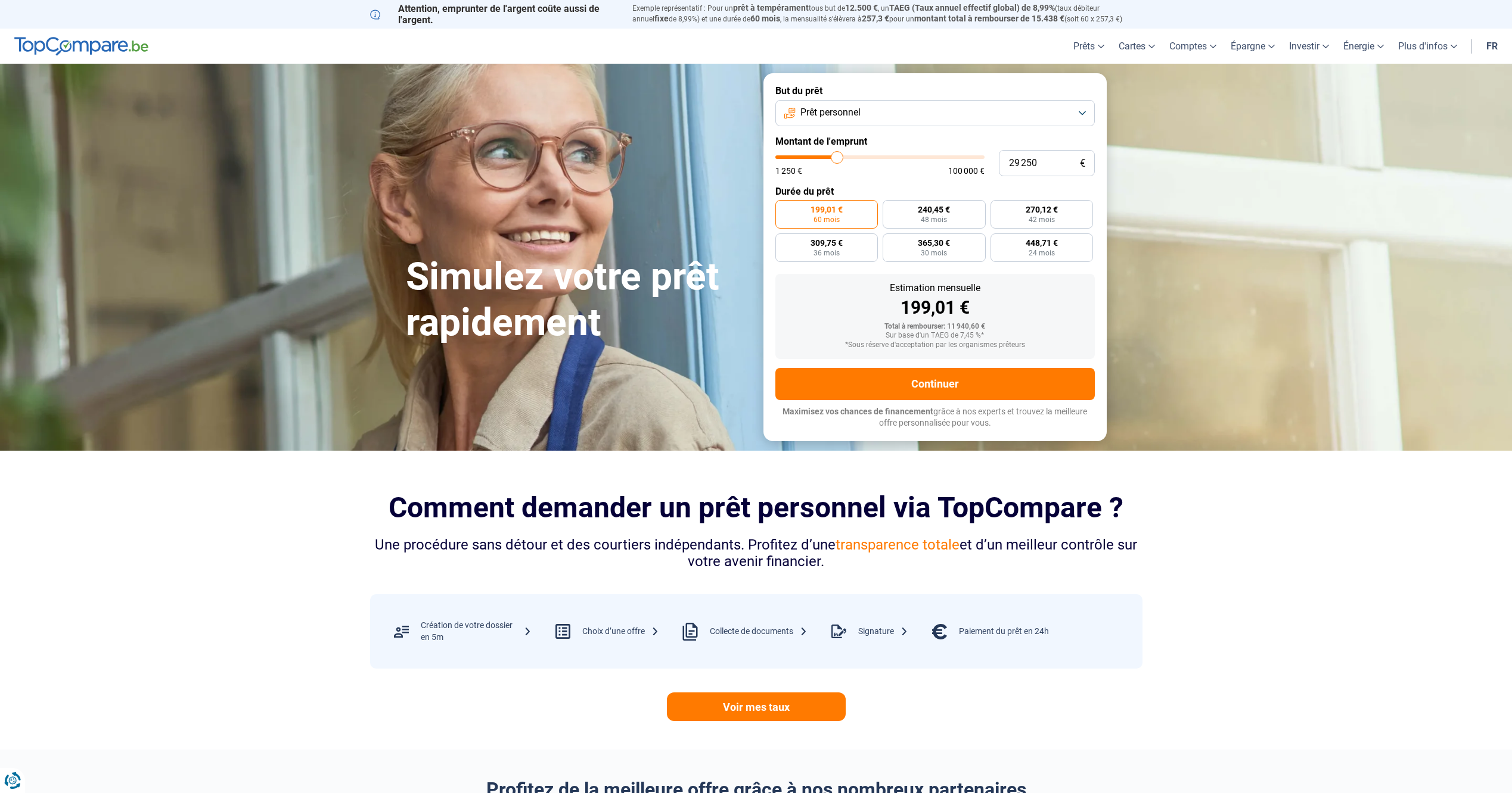
type input "29 000"
type input "29000"
type input "28 750"
type input "28750"
type input "28 250"
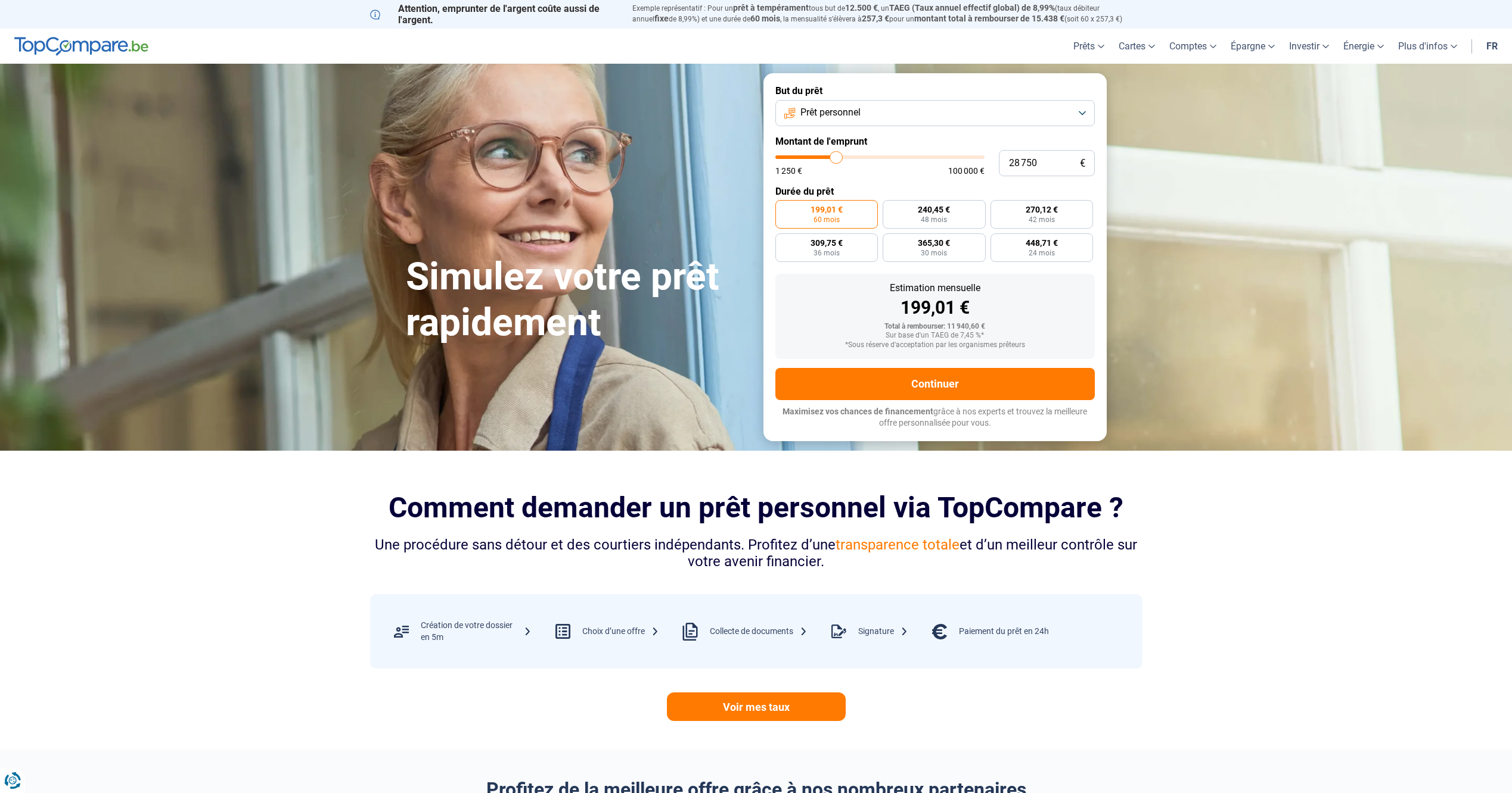
type input "28250"
type input "28 000"
type input "28000"
type input "27 750"
type input "27750"
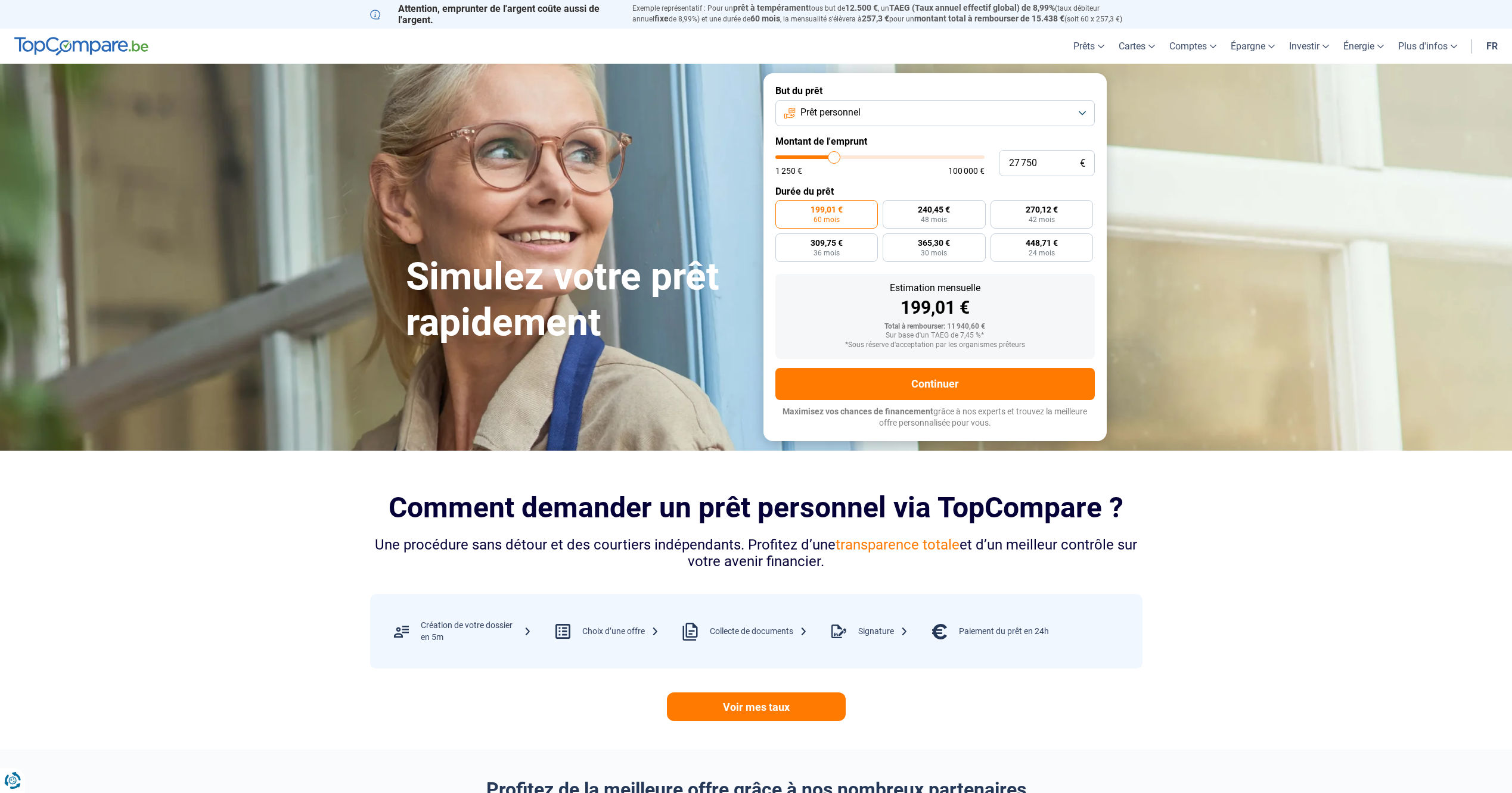
type input "27 500"
type input "27500"
type input "27 250"
type input "27250"
type input "26 750"
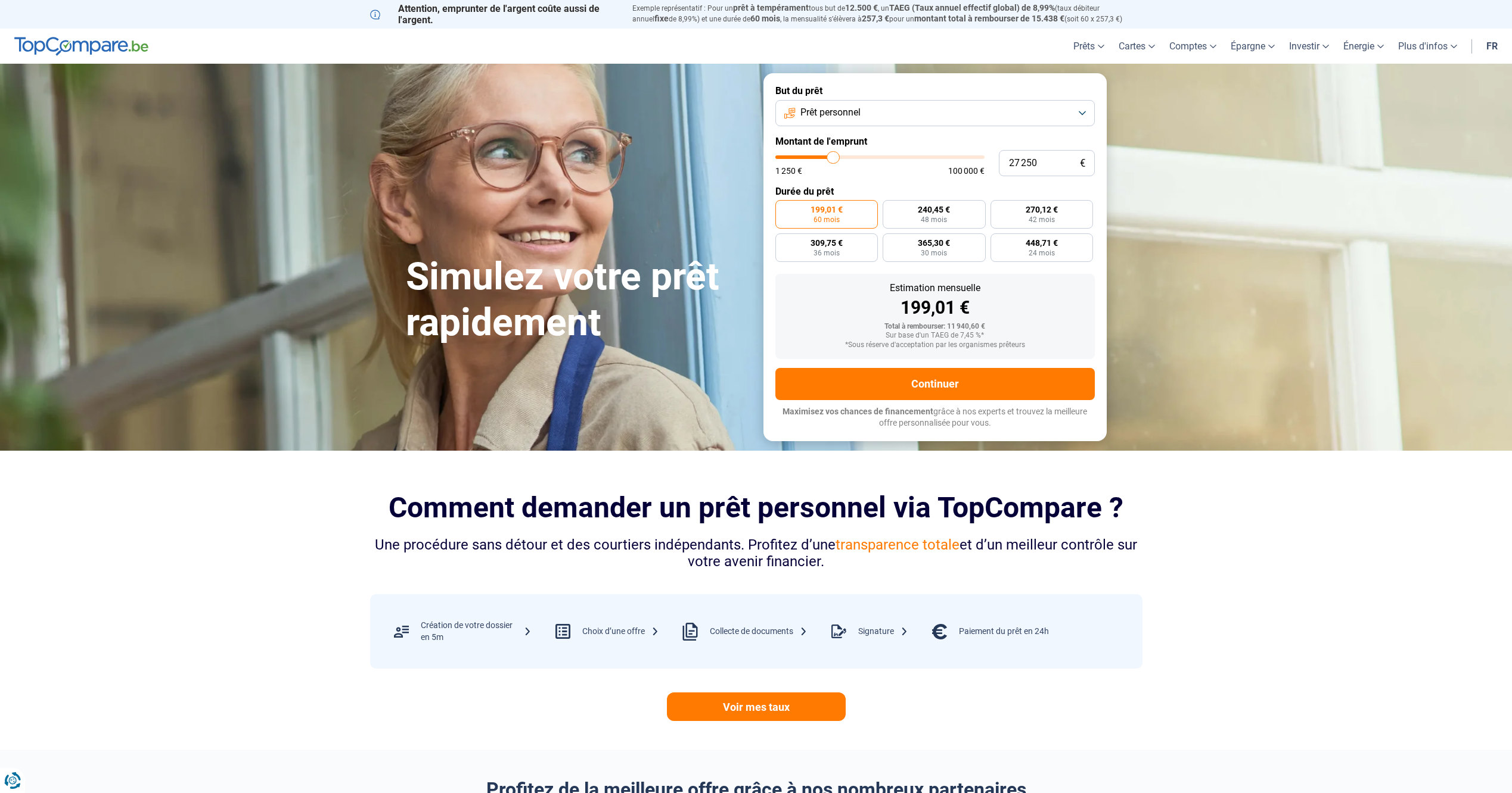
type input "26750"
type input "26 500"
type input "26500"
type input "26 250"
type input "26250"
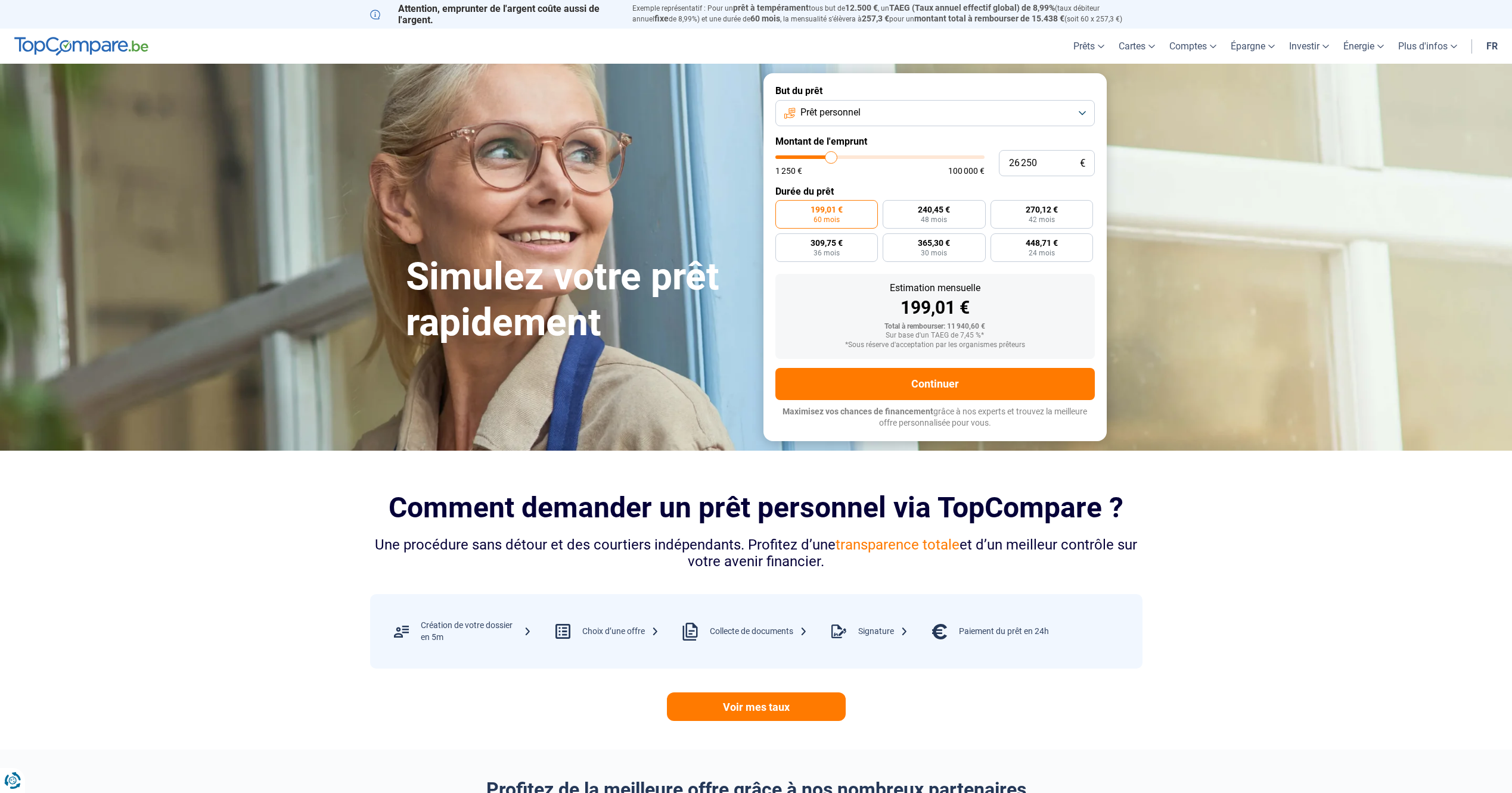
type input "26 000"
type input "26000"
type input "25 750"
type input "25750"
type input "25 250"
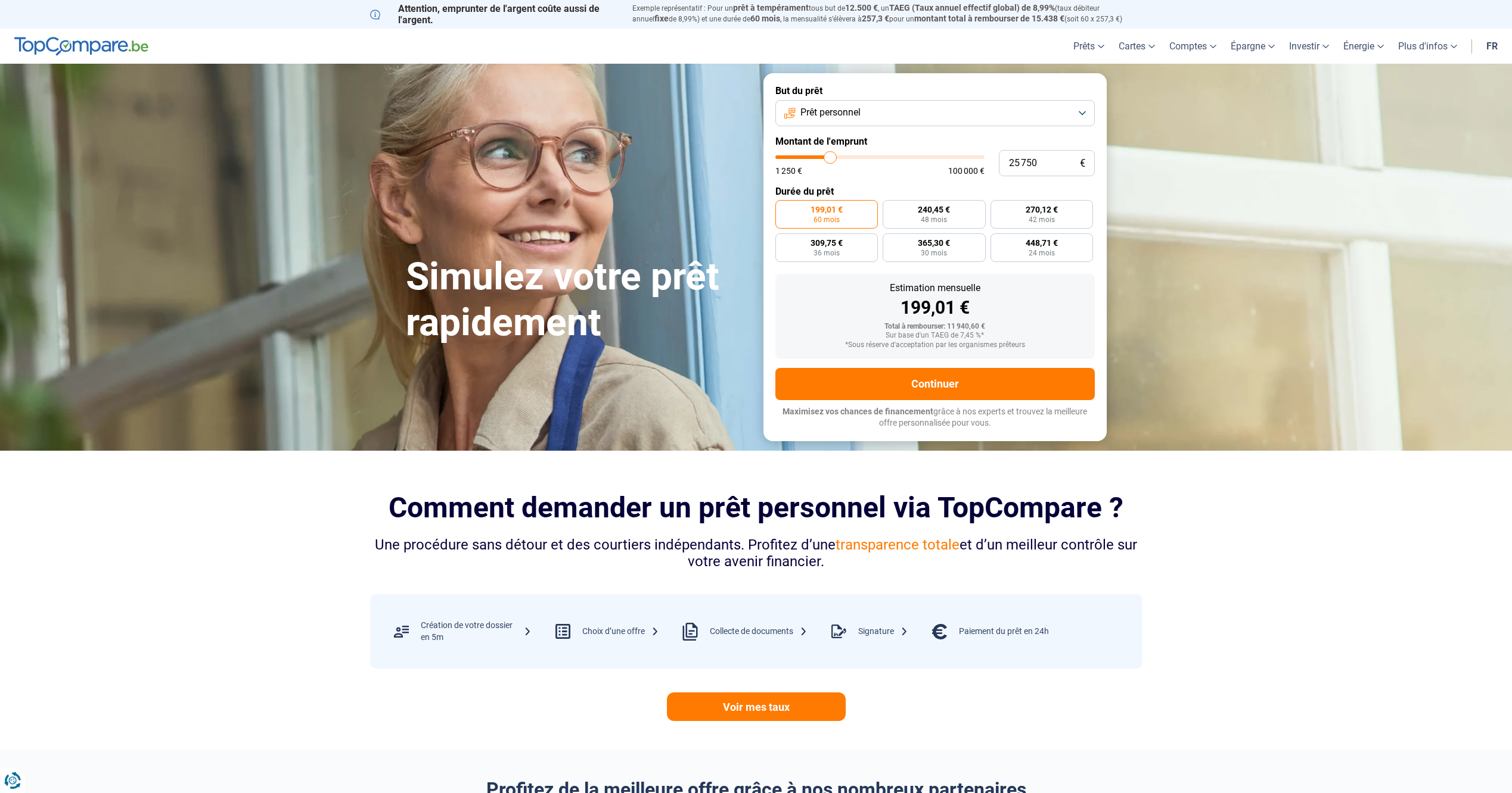
type input "25250"
type input "25 000"
type input "25000"
type input "24 750"
type input "24750"
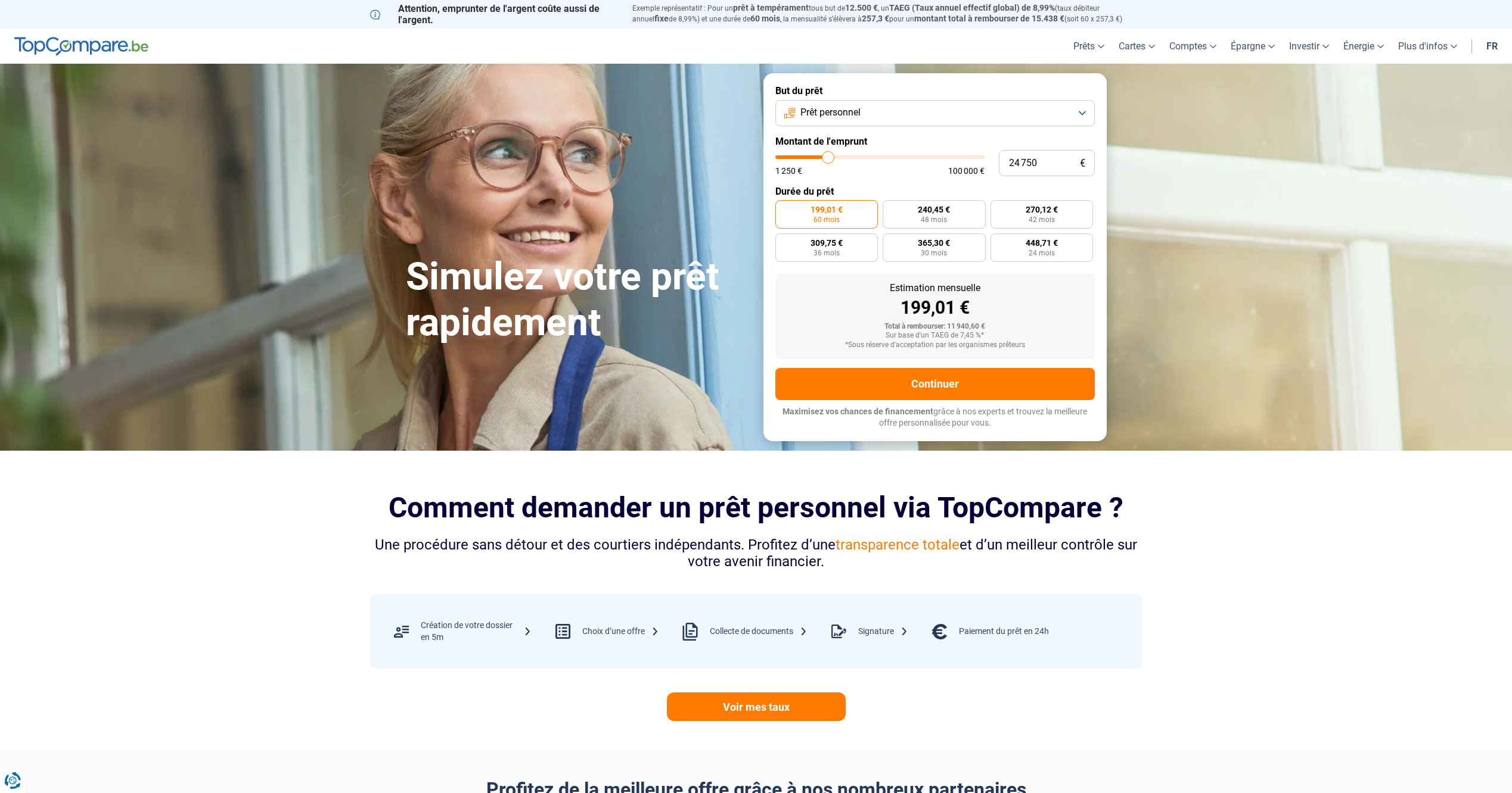
type input "24 500"
type input "24500"
type input "24 250"
type input "24250"
type input "23 750"
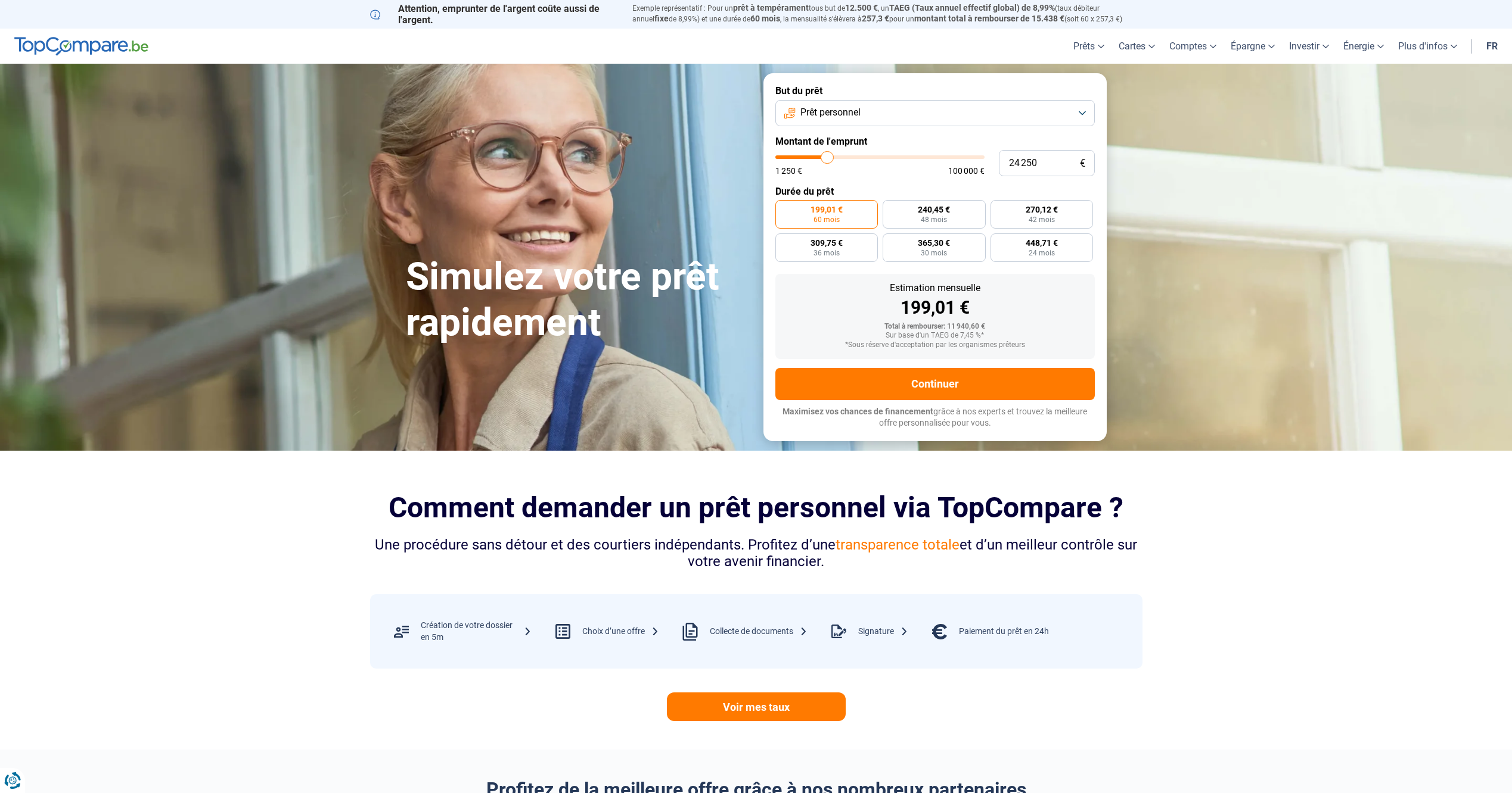
type input "23750"
type input "23 500"
type input "23500"
type input "23 250"
type input "23250"
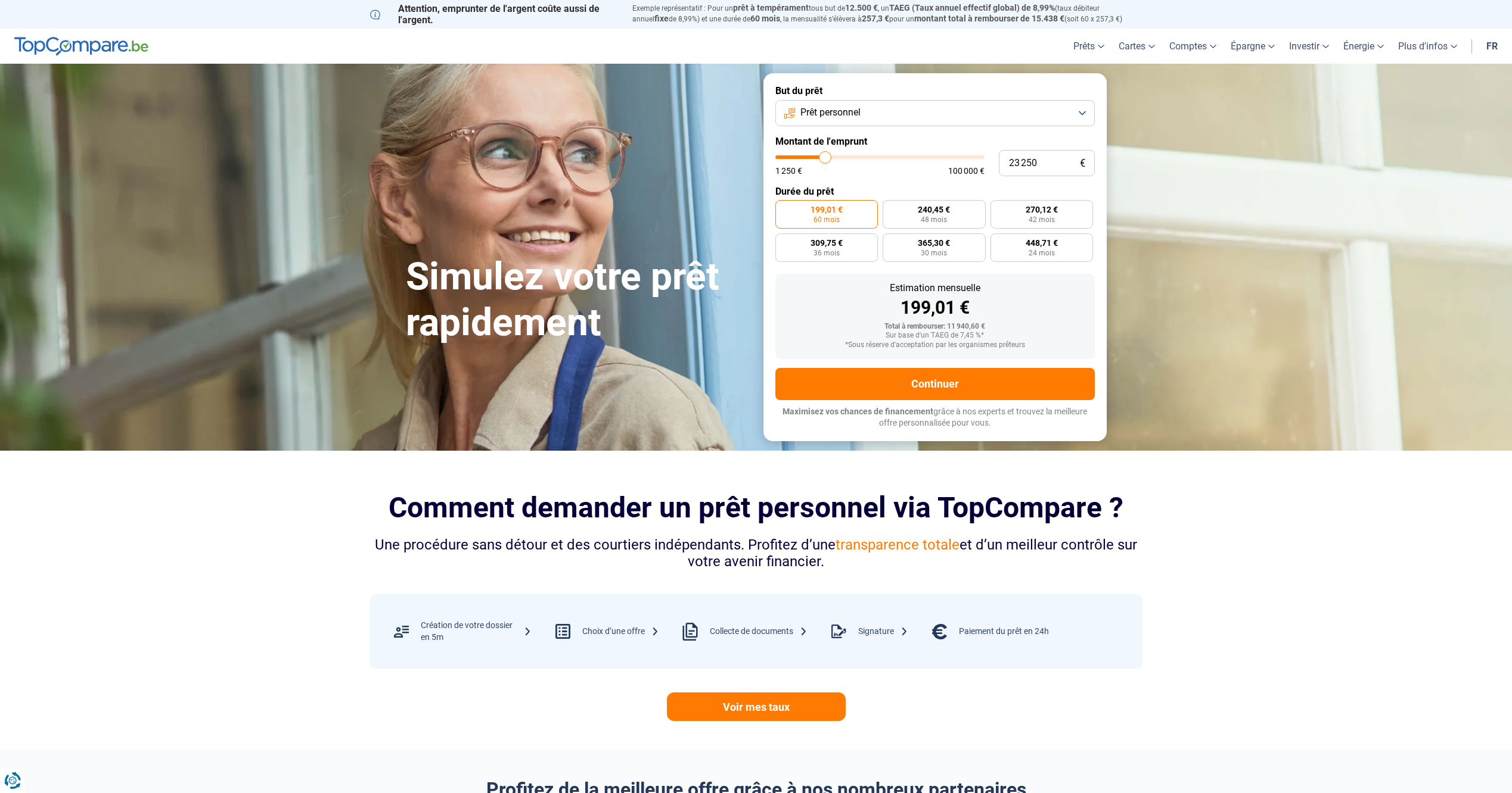
type input "23 000"
type input "23000"
type input "22 750"
type input "22750"
type input "22 250"
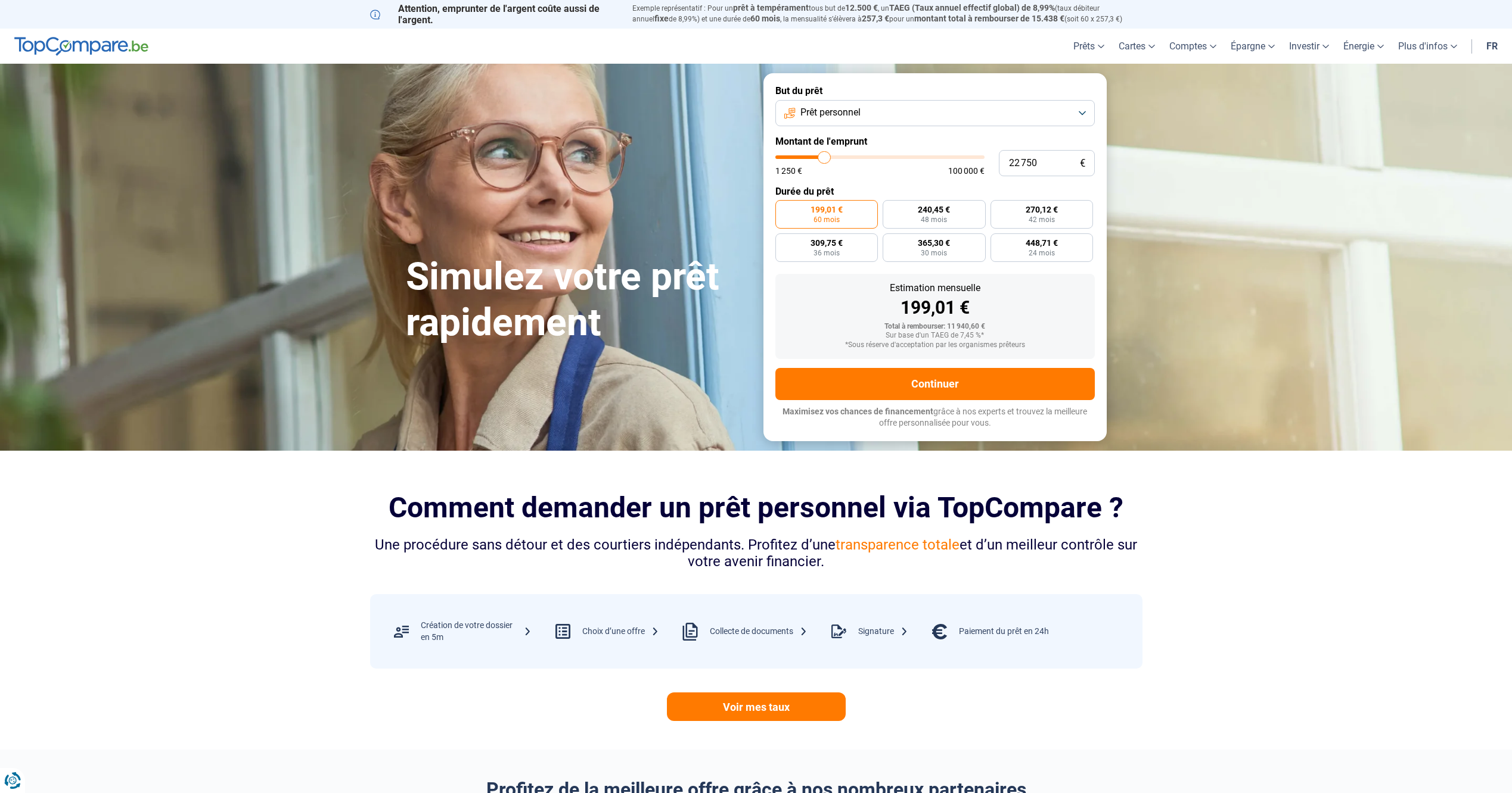
type input "22250"
type input "22 000"
type input "22000"
type input "21 750"
type input "21750"
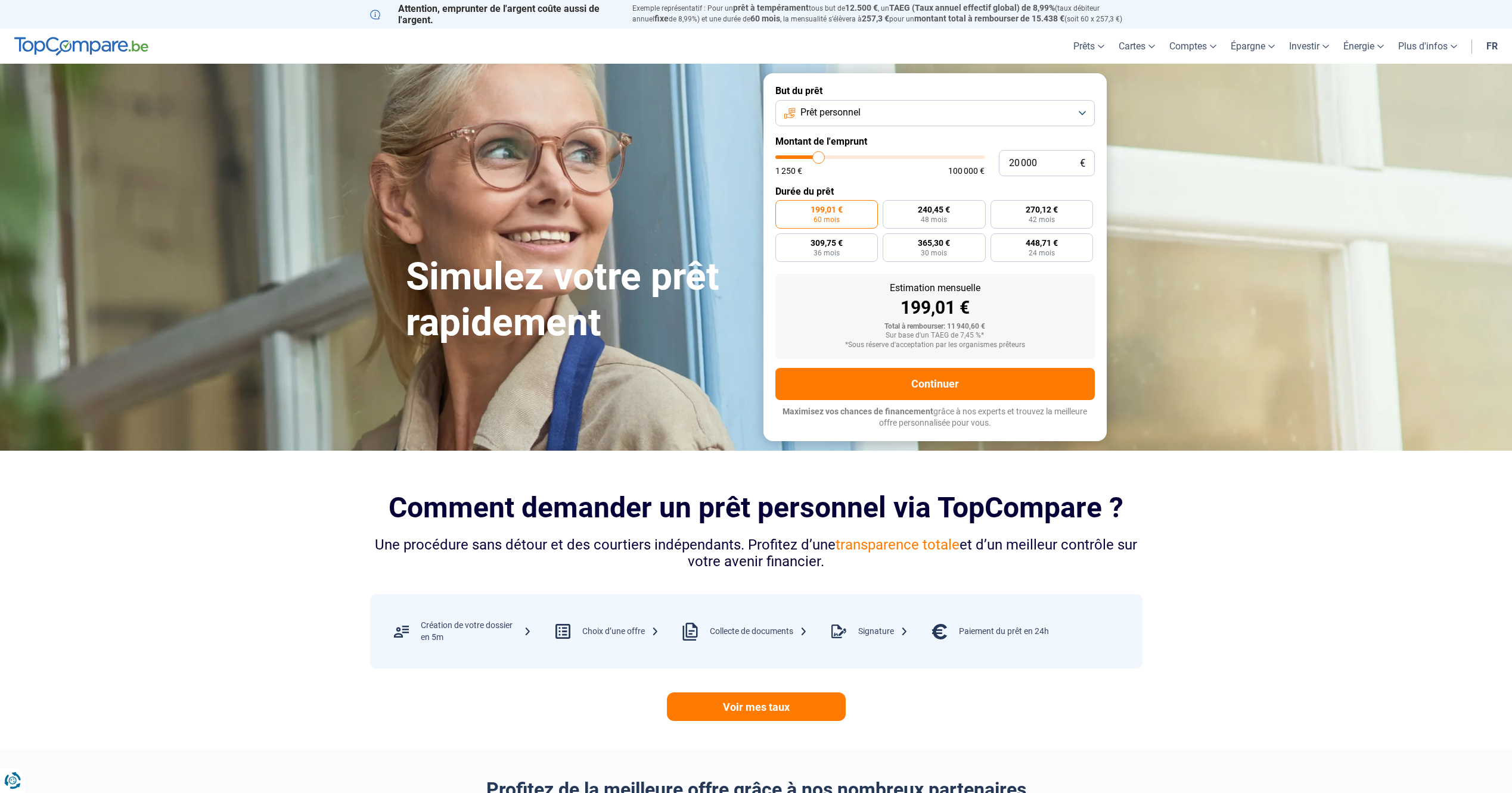
drag, startPoint x: 798, startPoint y: 157, endPoint x: 819, endPoint y: 166, distance: 22.8
click at [819, 159] on input "range" at bounding box center [879, 157] width 209 height 4
click at [1055, 249] on span "24 mois" at bounding box center [1054, 253] width 27 height 7
click at [1024, 241] on input "897,33 € 24 mois" at bounding box center [1019, 238] width 7 height 7
click at [965, 243] on span "730,52 €" at bounding box center [973, 242] width 32 height 8
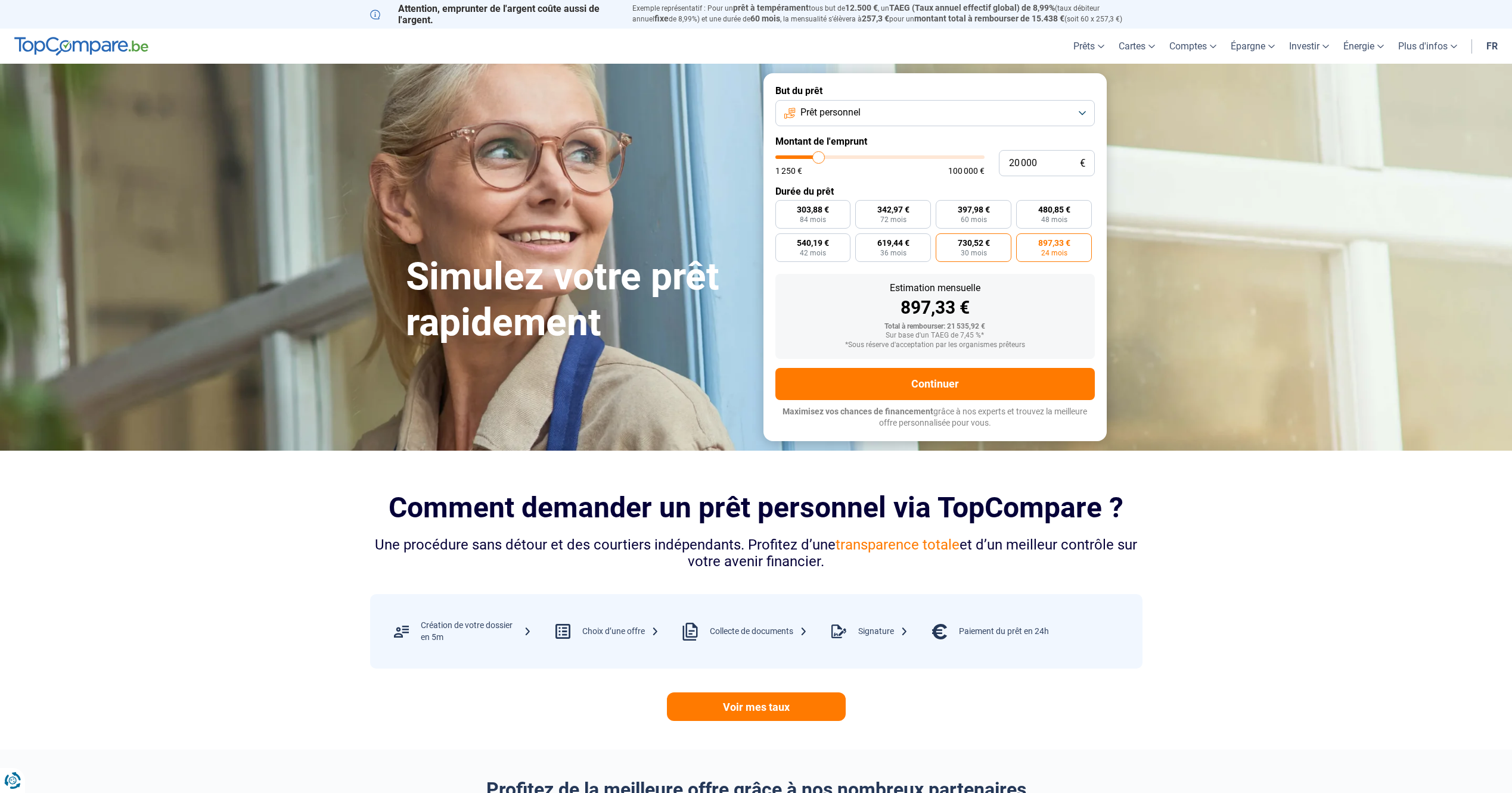
click at [943, 241] on input "730,52 € 30 mois" at bounding box center [939, 238] width 7 height 7
click at [1068, 241] on span "897,33 €" at bounding box center [1053, 242] width 32 height 8
click at [1024, 241] on input "897,33 € 24 mois" at bounding box center [1019, 238] width 7 height 7
click at [886, 244] on span "619,44 €" at bounding box center [892, 242] width 32 height 8
click at [863, 241] on input "619,44 € 36 mois" at bounding box center [858, 238] width 7 height 7
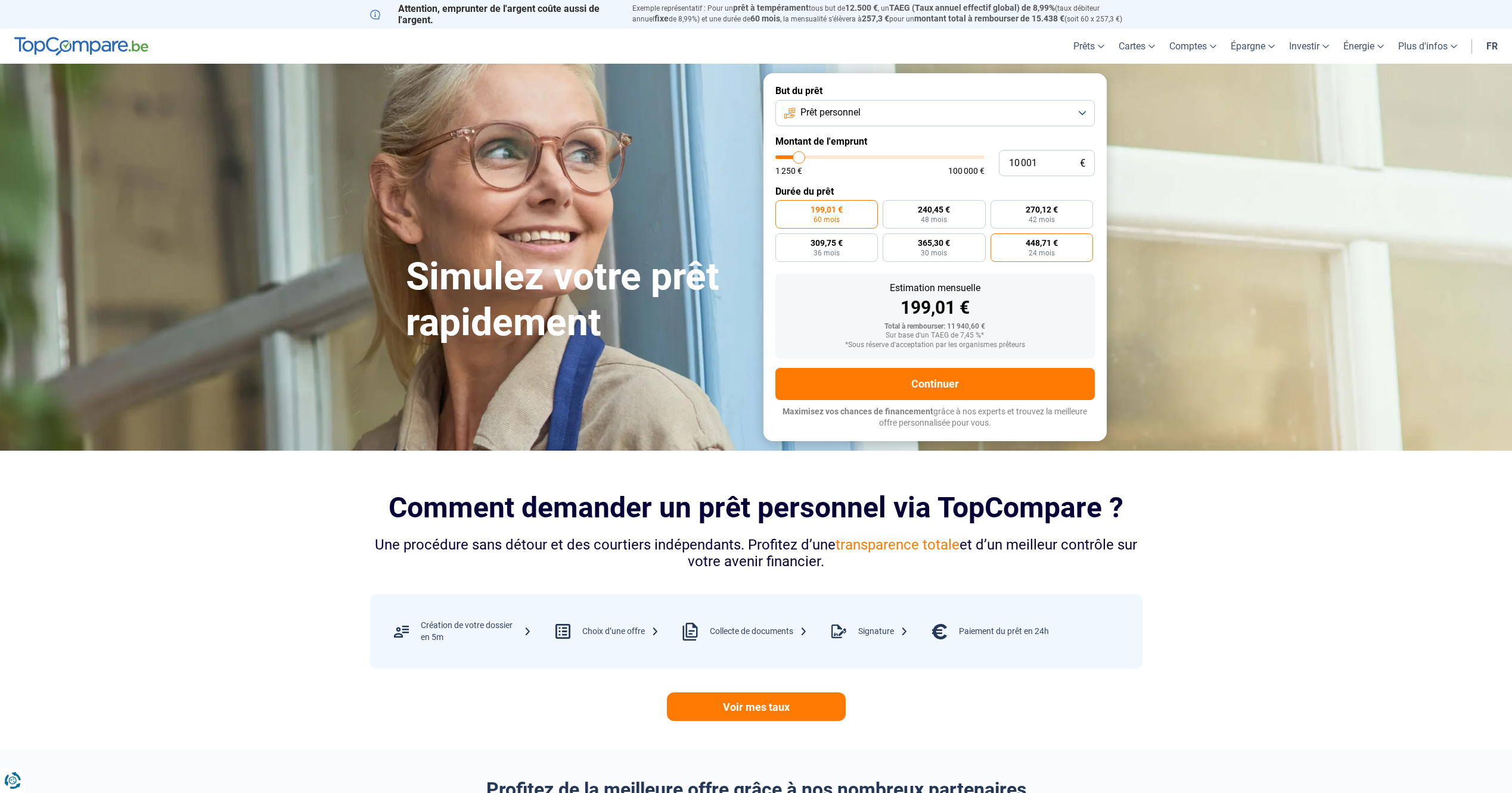
click at [1041, 245] on span "448,71 €" at bounding box center [1041, 242] width 32 height 8
click at [998, 241] on input "448,71 € 24 mois" at bounding box center [994, 238] width 7 height 7
radio input "true"
